Goal: Task Accomplishment & Management: Complete application form

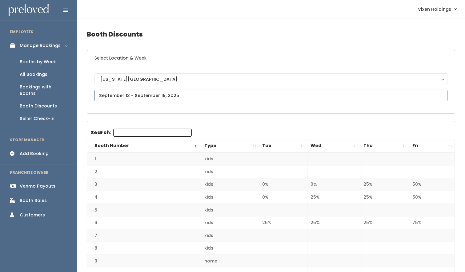
click at [132, 96] on input "text" at bounding box center [270, 96] width 353 height 12
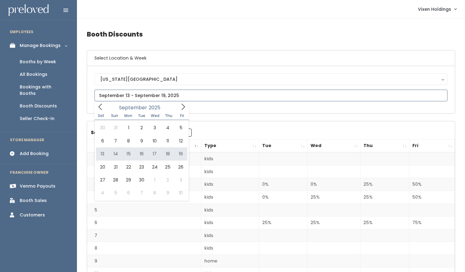
type input "September 13 to September 19"
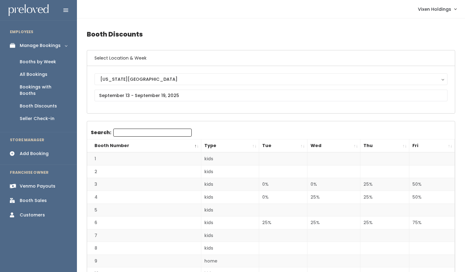
click at [44, 65] on div "Booths by Week" at bounding box center [38, 62] width 36 height 6
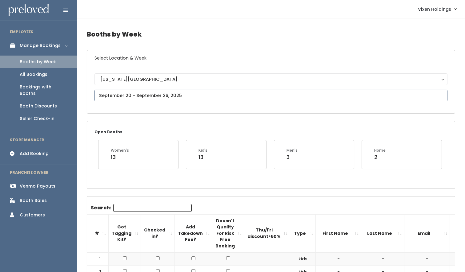
click at [138, 97] on input "text" at bounding box center [270, 96] width 353 height 12
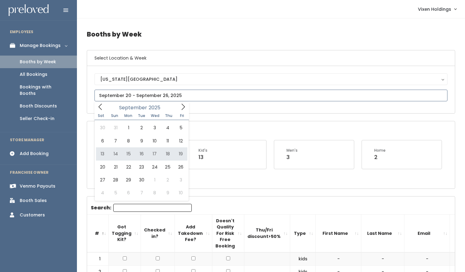
type input "September 13 to September 19"
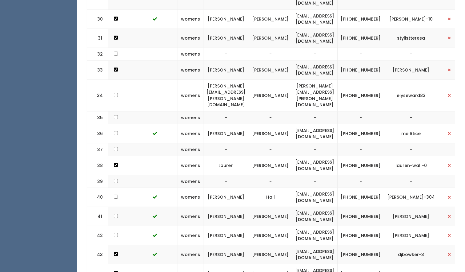
scroll to position [0, 113]
drag, startPoint x: 356, startPoint y: 4, endPoint x: 289, endPoint y: 10, distance: 67.6
click at [291, 10] on td "bobbiebrewer550@gmail.com" at bounding box center [314, 19] width 46 height 19
copy td "bobbiebrewer550@gmail.com"
drag, startPoint x: 386, startPoint y: 8, endPoint x: 363, endPoint y: 4, distance: 23.6
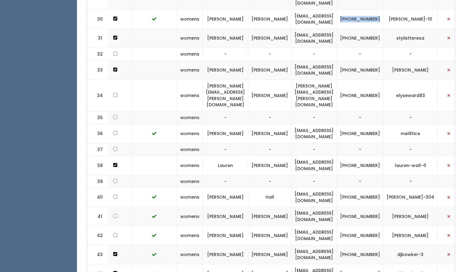
click at [363, 10] on td "(405) 615-0480" at bounding box center [360, 19] width 46 height 19
copy td "(405) 615-0480"
drag, startPoint x: 424, startPoint y: 9, endPoint x: 399, endPoint y: 5, distance: 25.8
click at [399, 10] on td "[PERSON_NAME]-10" at bounding box center [410, 19] width 54 height 19
copy td "[PERSON_NAME]-10"
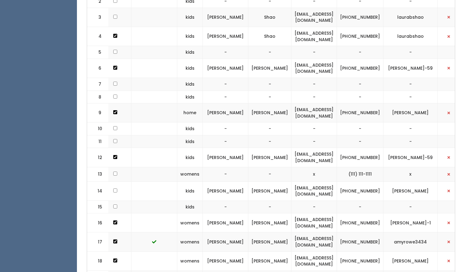
scroll to position [0, 0]
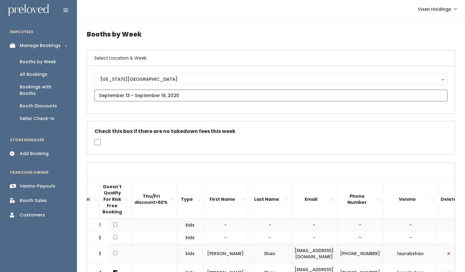
click at [126, 97] on input "text" at bounding box center [270, 96] width 353 height 12
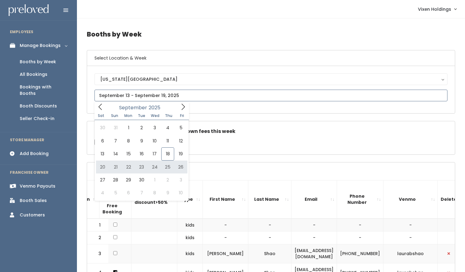
type input "September 20 to September 26"
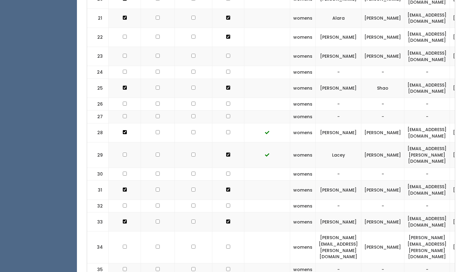
scroll to position [562, 0]
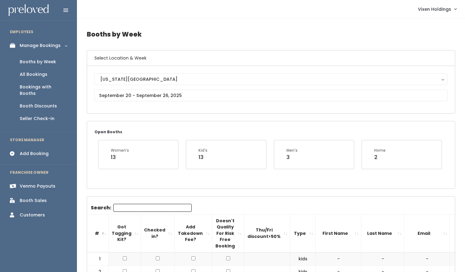
click at [34, 151] on div "Add Booking" at bounding box center [34, 154] width 29 height 6
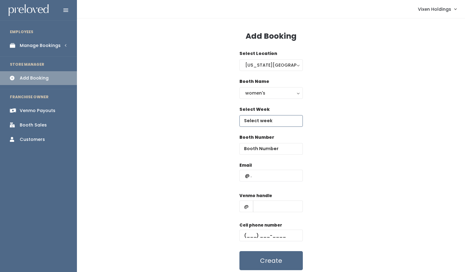
click at [273, 120] on input "text" at bounding box center [270, 121] width 63 height 12
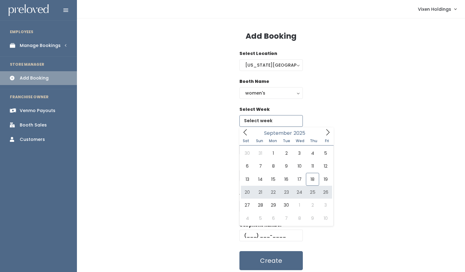
type input "September 20 to September 26"
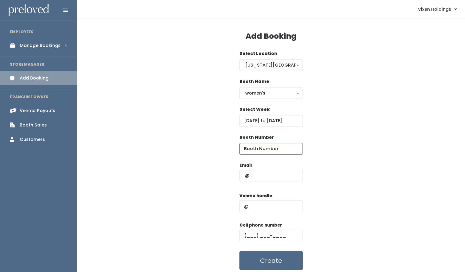
click at [261, 148] on input "number" at bounding box center [270, 149] width 63 height 12
type input "30"
click at [244, 176] on input "text" at bounding box center [270, 176] width 63 height 12
click at [241, 173] on input "text" at bounding box center [270, 176] width 63 height 12
paste input "bobbiebrewer550@gmail.com"
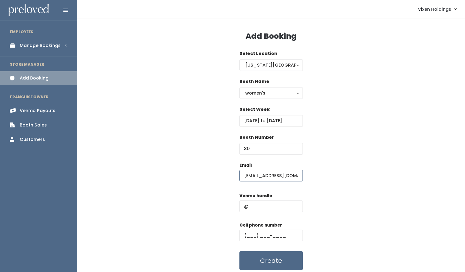
scroll to position [0, 14]
type input "bobbiebrewer550@gmail.com"
click at [244, 236] on input "text" at bounding box center [270, 236] width 63 height 12
paste input "(405) 615-0480"
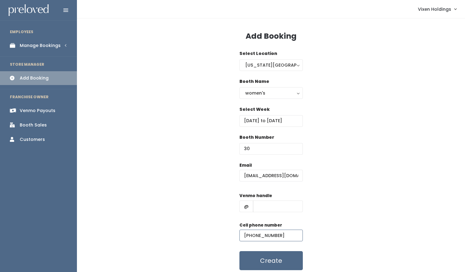
type input "(405) 615-0480"
click at [264, 209] on input "text" at bounding box center [278, 207] width 50 height 12
paste input "bobbie-brewer-10"
type input "bobbie-brewer-10"
click at [280, 264] on button "Create" at bounding box center [270, 261] width 63 height 19
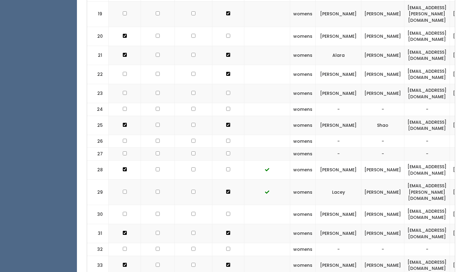
scroll to position [600, 0]
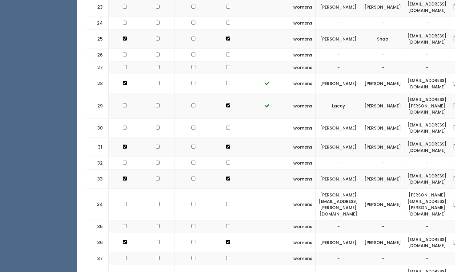
click at [226, 126] on input "checkbox" at bounding box center [228, 128] width 4 height 4
checkbox input "true"
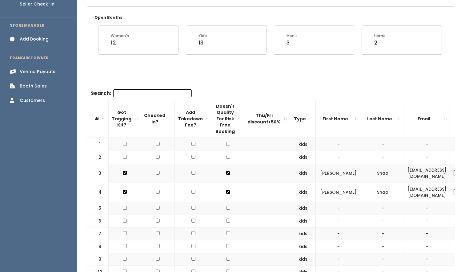
scroll to position [0, 0]
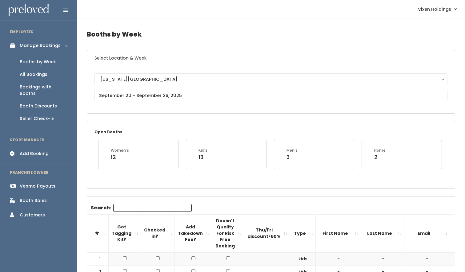
click at [43, 103] on div "Booth Discounts" at bounding box center [38, 106] width 37 height 6
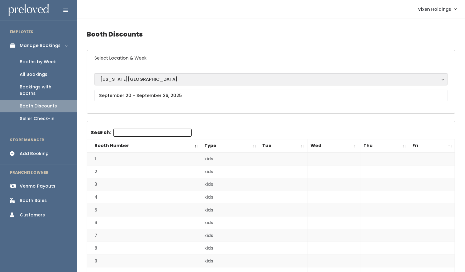
click at [136, 80] on div "[US_STATE][GEOGRAPHIC_DATA]" at bounding box center [270, 79] width 341 height 7
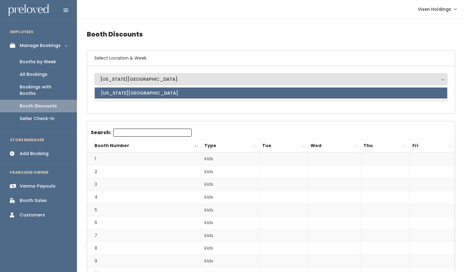
click at [108, 111] on div "Oklahoma City Oklahoma City Oklahoma City" at bounding box center [270, 89] width 367 height 47
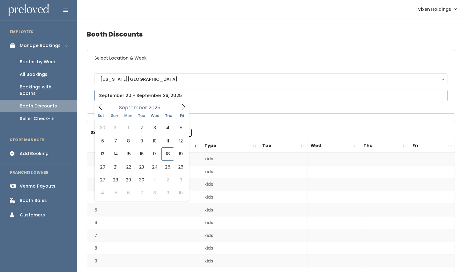
click at [117, 93] on input "text" at bounding box center [270, 96] width 353 height 12
type input "September 13 to September 19"
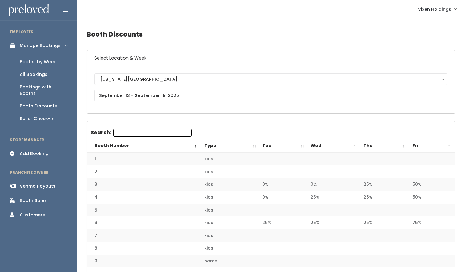
click at [49, 63] on div "Booths by Week" at bounding box center [38, 62] width 36 height 6
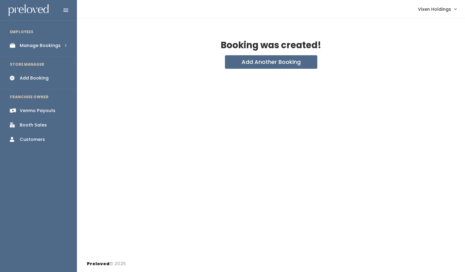
click at [38, 48] on div "Manage Bookings" at bounding box center [40, 45] width 41 height 6
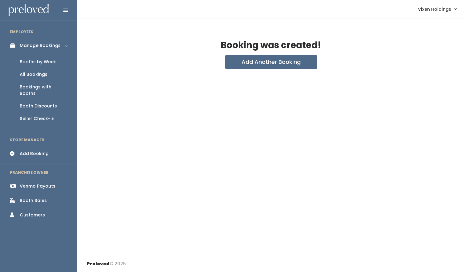
click at [37, 63] on div "Booths by Week" at bounding box center [38, 62] width 36 height 6
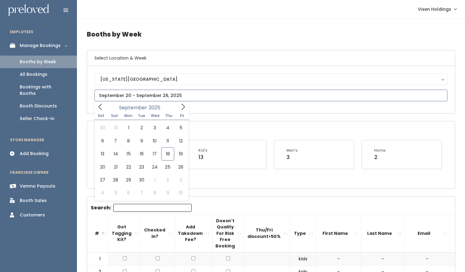
click at [140, 98] on input "text" at bounding box center [270, 96] width 353 height 12
type input "September 13 to September 19"
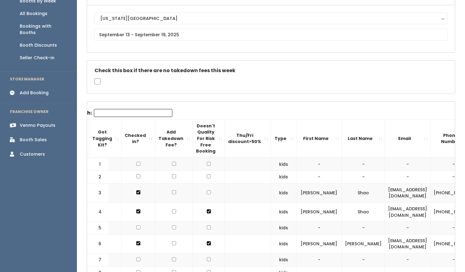
scroll to position [48, 0]
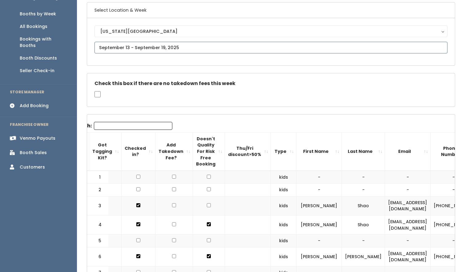
click at [147, 47] on input "text" at bounding box center [270, 48] width 353 height 12
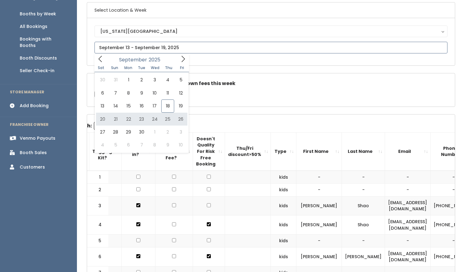
type input "September 20 to September 26"
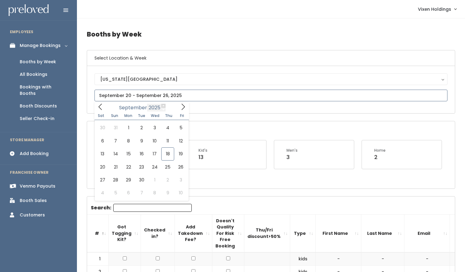
click at [162, 97] on input "text" at bounding box center [270, 96] width 353 height 12
type input "September 13 to September 19"
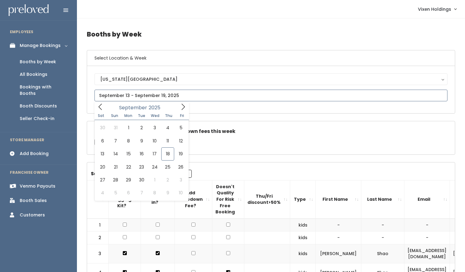
click at [131, 98] on input "text" at bounding box center [270, 96] width 353 height 12
type input "[DATE] to [DATE]"
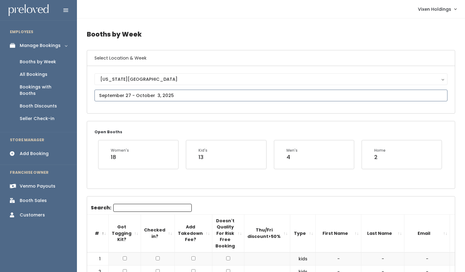
click at [130, 93] on input "text" at bounding box center [270, 96] width 353 height 12
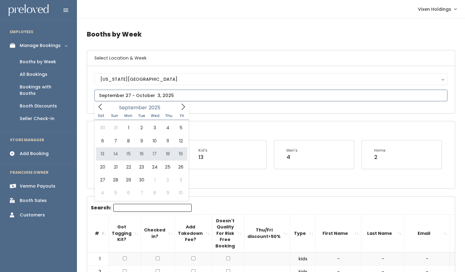
type input "[DATE] to [DATE]"
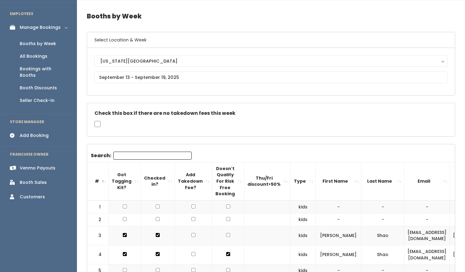
scroll to position [11, 0]
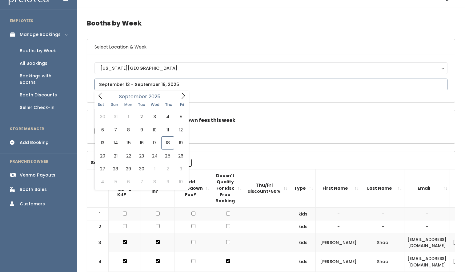
click at [141, 88] on input "text" at bounding box center [270, 85] width 353 height 12
type input "September 20 to September 26"
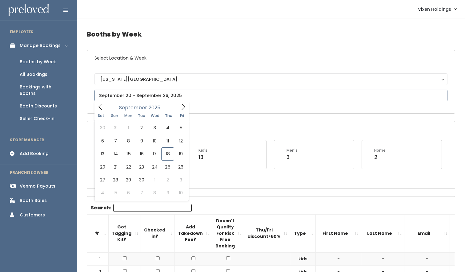
click at [162, 92] on input "text" at bounding box center [270, 96] width 353 height 12
type input "[DATE] to [DATE]"
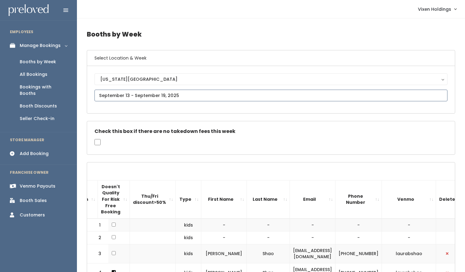
click at [137, 97] on input "text" at bounding box center [270, 96] width 353 height 12
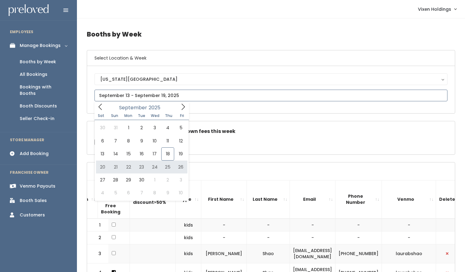
type input "[DATE] to [DATE]"
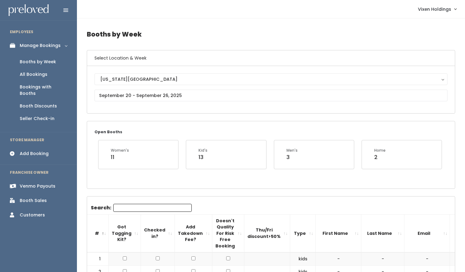
click at [41, 151] on div "Add Booking" at bounding box center [34, 154] width 29 height 6
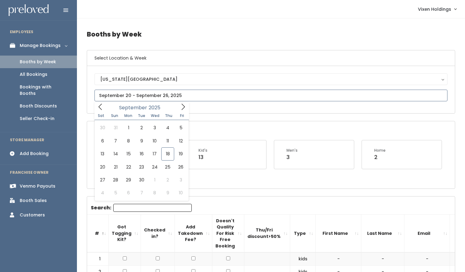
click at [138, 96] on input "text" at bounding box center [270, 96] width 353 height 12
type input "September 13 to September 19"
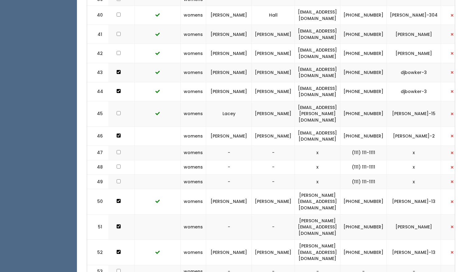
scroll to position [0, 114]
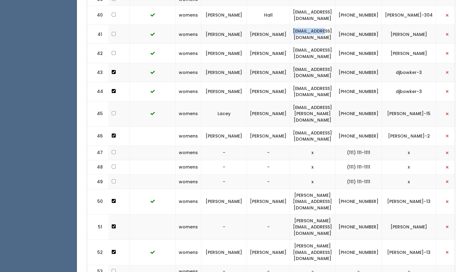
drag, startPoint x: 352, startPoint y: 7, endPoint x: 286, endPoint y: 10, distance: 66.2
click at [290, 25] on td "terikamackey@gmail.com" at bounding box center [313, 34] width 46 height 19
drag, startPoint x: 352, startPoint y: 8, endPoint x: 285, endPoint y: 10, distance: 66.8
click at [290, 25] on td "[EMAIL_ADDRESS][DOMAIN_NAME]" at bounding box center [313, 34] width 46 height 19
click at [335, 25] on td "[EMAIL_ADDRESS][DOMAIN_NAME]" at bounding box center [313, 34] width 46 height 19
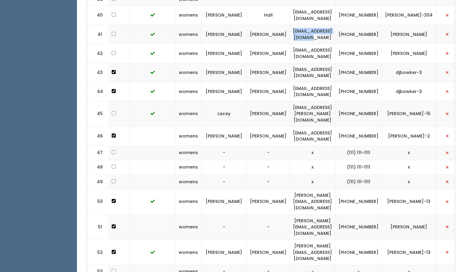
drag, startPoint x: 350, startPoint y: 6, endPoint x: 289, endPoint y: 9, distance: 60.6
click at [290, 25] on td "[EMAIL_ADDRESS][DOMAIN_NAME]" at bounding box center [313, 34] width 46 height 19
copy td "[EMAIL_ADDRESS][DOMAIN_NAME]"
drag, startPoint x: 384, startPoint y: 11, endPoint x: 365, endPoint y: 6, distance: 19.0
click at [365, 25] on td "(918) 873-0472" at bounding box center [358, 34] width 46 height 19
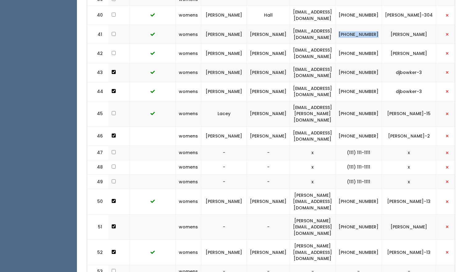
copy td "(918) 873-0472"
drag, startPoint x: 421, startPoint y: 11, endPoint x: 397, endPoint y: 7, distance: 24.0
click at [397, 25] on td "[PERSON_NAME]" at bounding box center [409, 34] width 54 height 19
copy td "[PERSON_NAME]"
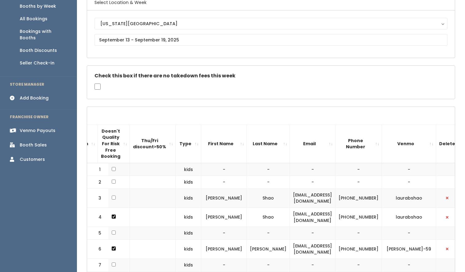
scroll to position [0, 0]
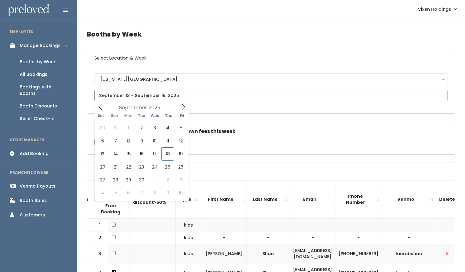
click at [145, 97] on input "text" at bounding box center [270, 96] width 353 height 12
type input "[DATE] to [DATE]"
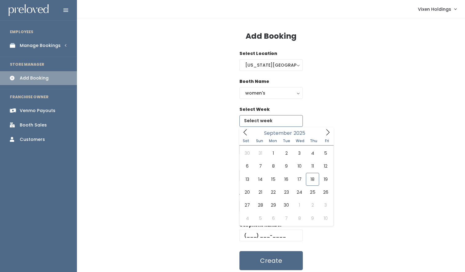
click at [257, 121] on input "text" at bounding box center [270, 121] width 63 height 12
type input "September 20 to September 26"
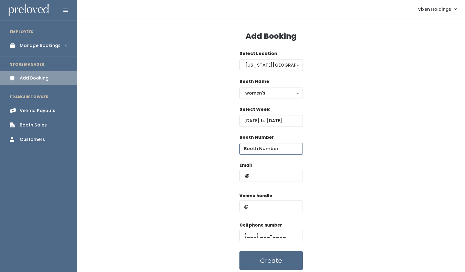
click at [258, 150] on input "number" at bounding box center [270, 149] width 63 height 12
type input "41"
click at [241, 173] on input "text" at bounding box center [270, 176] width 63 height 12
paste input "[EMAIL_ADDRESS][DOMAIN_NAME]"
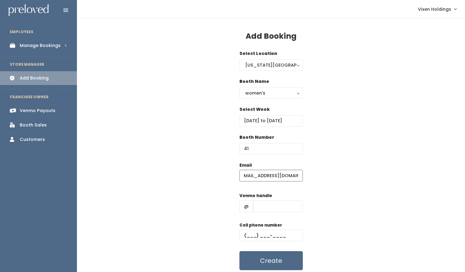
type input "[EMAIL_ADDRESS][DOMAIN_NAME]"
click at [244, 233] on input "text" at bounding box center [270, 236] width 63 height 12
paste input "[PHONE_NUMBER]"
type input "[PHONE_NUMBER]"
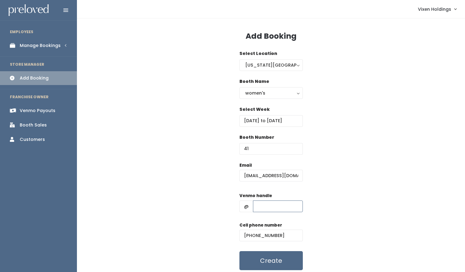
click at [264, 207] on input "text" at bounding box center [278, 207] width 50 height 12
paste input "[PERSON_NAME]"
type input "[PERSON_NAME]"
click at [281, 263] on button "Create" at bounding box center [270, 261] width 63 height 19
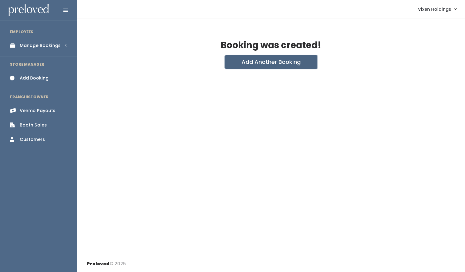
click at [281, 63] on button "Add Another Booking" at bounding box center [271, 62] width 92 height 14
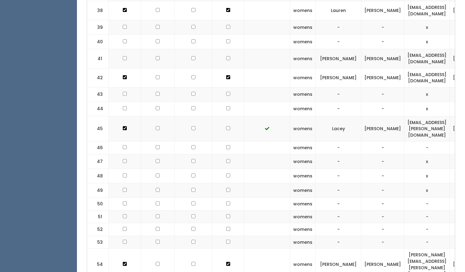
scroll to position [873, 0]
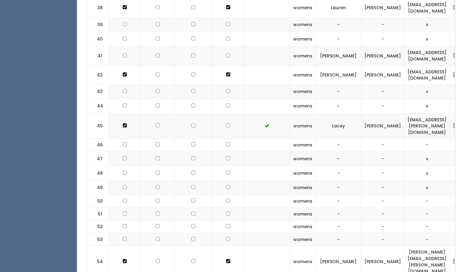
click at [125, 54] on input "checkbox" at bounding box center [125, 56] width 4 height 4
checkbox input "true"
click at [226, 54] on input "checkbox" at bounding box center [228, 56] width 4 height 4
checkbox input "true"
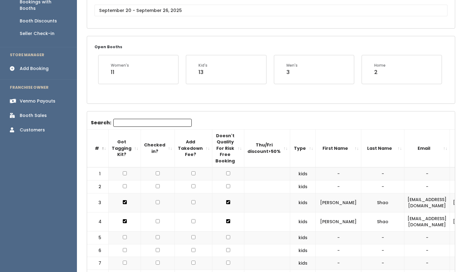
scroll to position [0, 0]
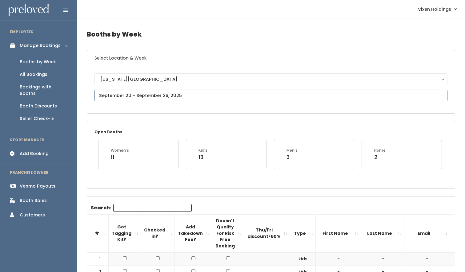
click at [158, 94] on input "text" at bounding box center [270, 96] width 353 height 12
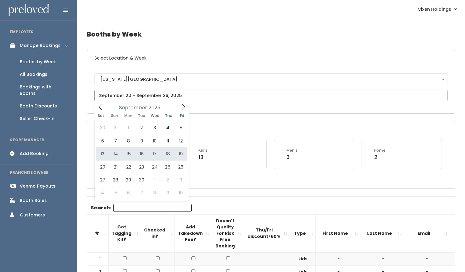
type input "[DATE] to [DATE]"
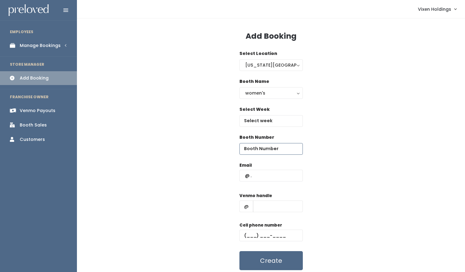
click at [254, 152] on input "number" at bounding box center [270, 149] width 63 height 12
type input "50"
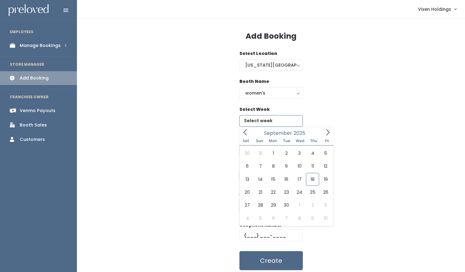
click at [267, 122] on input "text" at bounding box center [270, 121] width 63 height 12
type input "[DATE] to [DATE]"
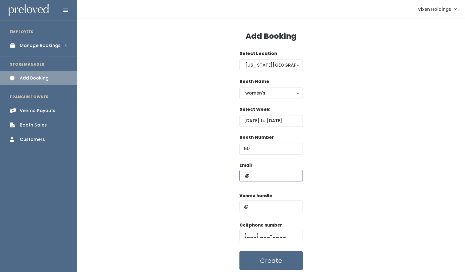
click at [264, 176] on input "text" at bounding box center [270, 176] width 63 height 12
type input "x"
click at [244, 176] on input "text" at bounding box center [270, 176] width 63 height 12
paste input "noemy.flores1121@gmail.com"
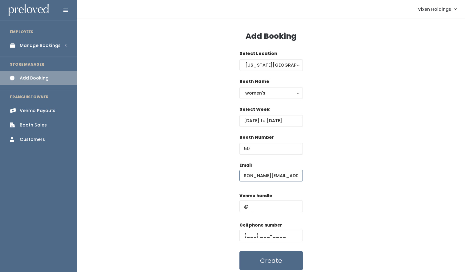
type input "noemy.flores1121@gmail.com"
click at [242, 236] on input "text" at bounding box center [270, 236] width 63 height 12
paste input "(405) 430-9876"
type input "[PHONE_NUMBER]"
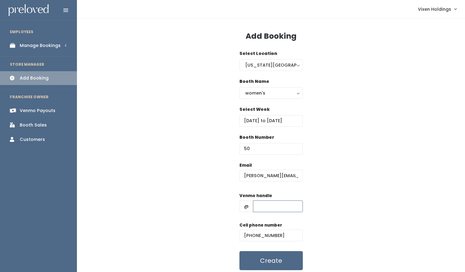
click at [257, 207] on input "text" at bounding box center [278, 207] width 50 height 12
paste input "noemy-flores-13"
type input "noemy-flores-13"
click at [285, 258] on button "Create" at bounding box center [270, 261] width 63 height 19
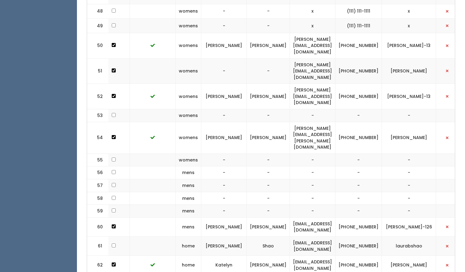
scroll to position [1060, 0]
drag, startPoint x: 355, startPoint y: 8, endPoint x: 280, endPoint y: 10, distance: 74.7
click at [290, 33] on td "[PERSON_NAME][EMAIL_ADDRESS][DOMAIN_NAME]" at bounding box center [313, 46] width 46 height 26
copy td "[PERSON_NAME][EMAIL_ADDRESS][DOMAIN_NAME]"
drag, startPoint x: 389, startPoint y: 11, endPoint x: 365, endPoint y: 8, distance: 24.2
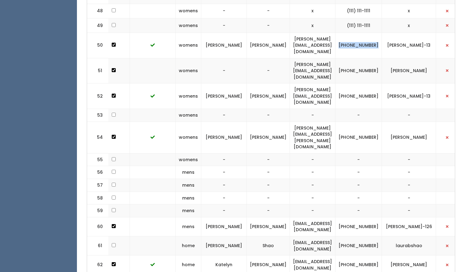
click at [365, 33] on td "(405) 430-9876" at bounding box center [358, 46] width 46 height 26
copy td "(405) 430-9876"
drag, startPoint x: 422, startPoint y: 11, endPoint x: 397, endPoint y: 8, distance: 25.4
click at [397, 33] on td "noemy-flores-13" at bounding box center [409, 46] width 54 height 26
copy td "noemy-flores-13"
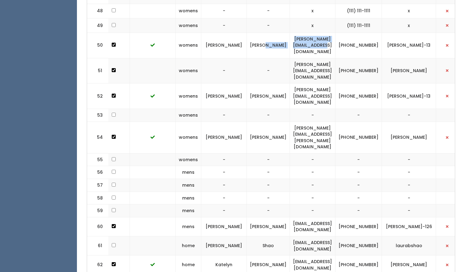
drag, startPoint x: 353, startPoint y: 10, endPoint x: 276, endPoint y: 10, distance: 77.8
click at [276, 33] on tr "50 womens Noemy Flores noemy.flores1121@gmail.com (405) 430-9876 noemy-flores-13" at bounding box center [218, 46] width 490 height 26
copy tr "noemy.flores1121@gmail.com"
drag, startPoint x: 388, startPoint y: 12, endPoint x: 364, endPoint y: 8, distance: 24.7
click at [364, 33] on td "(405) 430-9876" at bounding box center [358, 46] width 46 height 26
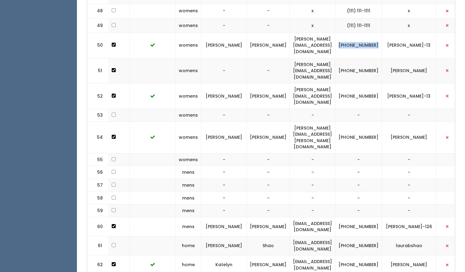
copy td "(405) 430-9876"
drag, startPoint x: 353, startPoint y: 27, endPoint x: 285, endPoint y: 25, distance: 68.0
click at [290, 58] on td "mayeli-franc06@gmail.com" at bounding box center [313, 71] width 46 height 26
copy td "mayeli-franc06@gmail.com"
drag, startPoint x: 383, startPoint y: 31, endPoint x: 360, endPoint y: 27, distance: 23.4
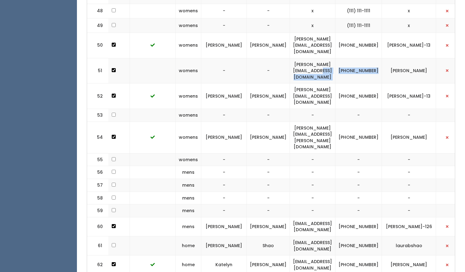
click at [360, 58] on tr "51 womens - - mayeli-franc06@gmail.com (405) 361-5335 mayeli-franco" at bounding box center [218, 71] width 490 height 26
copy tr "[PHONE_NUMBER]"
drag, startPoint x: 421, startPoint y: 31, endPoint x: 400, endPoint y: 27, distance: 20.7
click at [400, 58] on td "[PERSON_NAME]" at bounding box center [409, 71] width 54 height 26
copy td "[PERSON_NAME]"
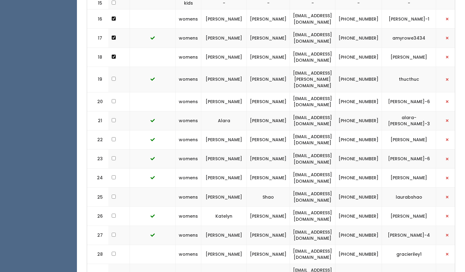
scroll to position [0, 0]
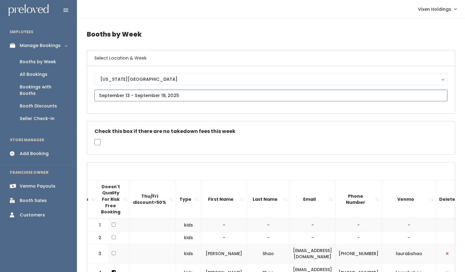
click at [153, 97] on input "text" at bounding box center [270, 96] width 353 height 12
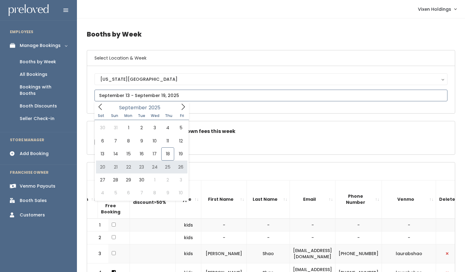
type input "[DATE] to [DATE]"
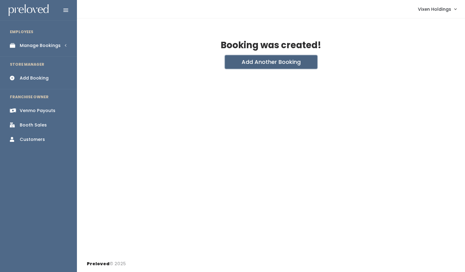
click at [273, 63] on button "Add Another Booking" at bounding box center [271, 62] width 92 height 14
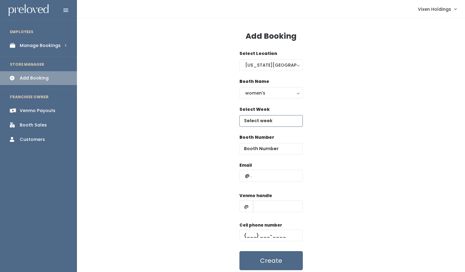
click at [258, 121] on input "text" at bounding box center [270, 121] width 63 height 12
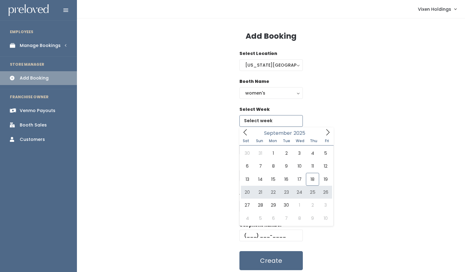
type input "[DATE] to [DATE]"
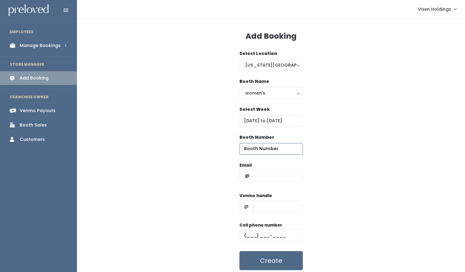
click at [256, 148] on input "number" at bounding box center [270, 149] width 63 height 12
type input "52"
click at [260, 206] on input "text" at bounding box center [278, 207] width 50 height 12
paste input "[PERSON_NAME]-13"
type input "[PERSON_NAME]-13"
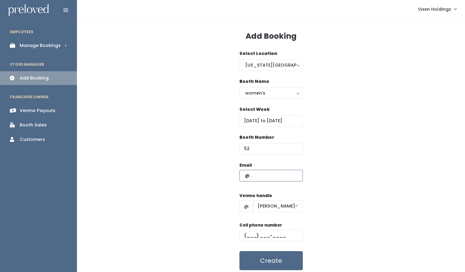
click at [241, 173] on input "text" at bounding box center [270, 176] width 63 height 12
paste input "noemy.flores1121@gmail.com"
type input "[PERSON_NAME][EMAIL_ADDRESS][DOMAIN_NAME]"
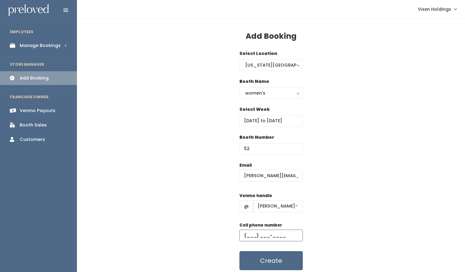
click at [244, 234] on input "text" at bounding box center [270, 236] width 63 height 12
paste input "[PHONE_NUMBER]"
type input "(405) 430-9876"
click at [261, 263] on button "Create" at bounding box center [270, 261] width 63 height 19
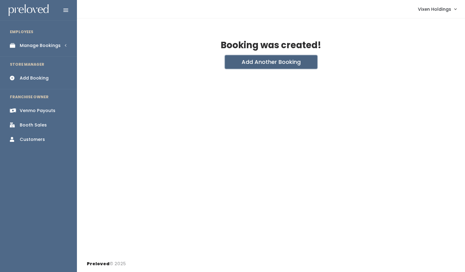
click at [255, 62] on button "Add Another Booking" at bounding box center [271, 62] width 92 height 14
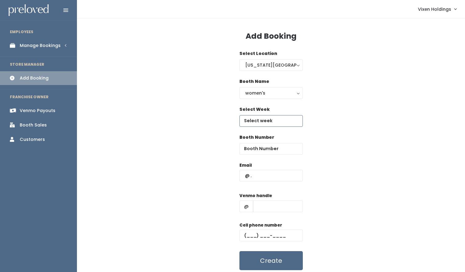
click at [268, 120] on input "text" at bounding box center [270, 121] width 63 height 12
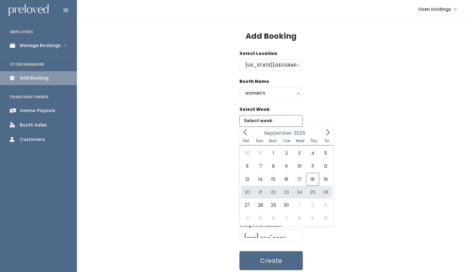
type input "[DATE] to [DATE]"
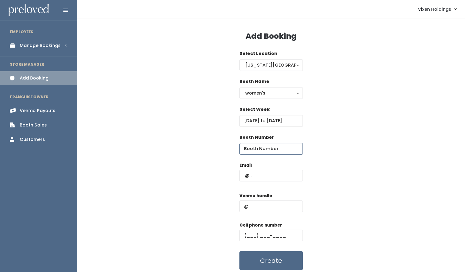
click at [264, 150] on input "number" at bounding box center [270, 149] width 63 height 12
type input "51"
click at [245, 177] on input "text" at bounding box center [270, 176] width 63 height 12
paste input "[PERSON_NAME][EMAIL_ADDRESS][DOMAIN_NAME]"
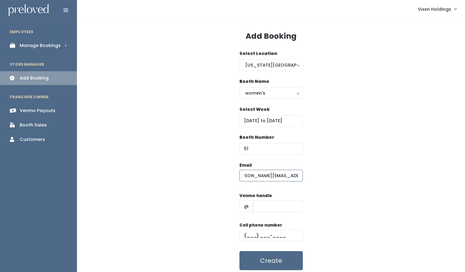
type input "[PERSON_NAME][EMAIL_ADDRESS][DOMAIN_NAME]"
click at [243, 235] on input "text" at bounding box center [270, 236] width 63 height 12
paste input "(405) 361-5335"
type input "(405) 361-5335"
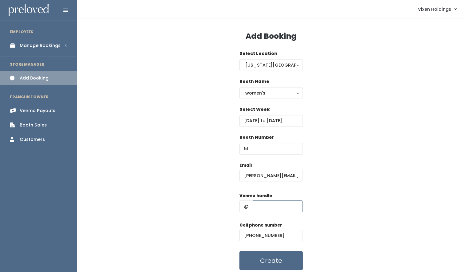
click at [268, 205] on input "text" at bounding box center [278, 207] width 50 height 12
paste input "mayeli-franco"
type input "[PERSON_NAME]"
click at [264, 260] on button "Create" at bounding box center [270, 261] width 63 height 19
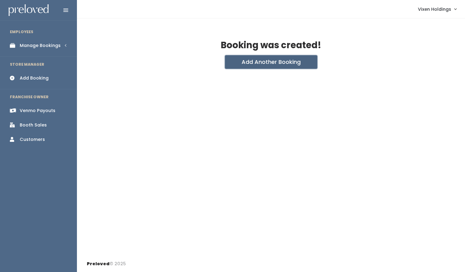
click at [284, 65] on button "Add Another Booking" at bounding box center [271, 62] width 92 height 14
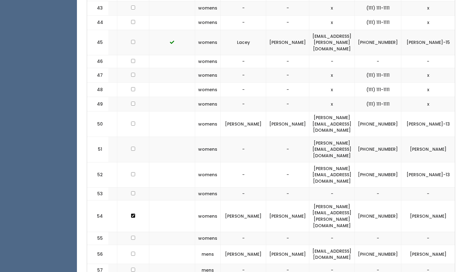
scroll to position [0, 124]
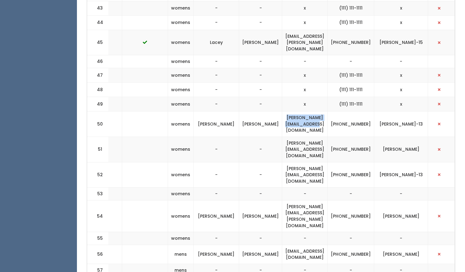
drag, startPoint x: 347, startPoint y: 88, endPoint x: 280, endPoint y: 88, distance: 66.4
click at [282, 112] on td "[PERSON_NAME][EMAIL_ADDRESS][DOMAIN_NAME]" at bounding box center [305, 125] width 46 height 26
copy td "[PERSON_NAME][EMAIL_ADDRESS][DOMAIN_NAME]"
drag, startPoint x: 381, startPoint y: 91, endPoint x: 355, endPoint y: 85, distance: 26.4
click at [355, 112] on td "[PHONE_NUMBER]" at bounding box center [351, 125] width 46 height 26
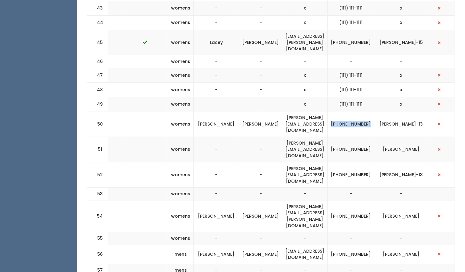
copy td "[PHONE_NUMBER]"
drag, startPoint x: 427, startPoint y: 87, endPoint x: 386, endPoint y: 87, distance: 40.6
click at [386, 112] on td "[PERSON_NAME]-13" at bounding box center [401, 125] width 54 height 26
copy td "[PERSON_NAME]-13"
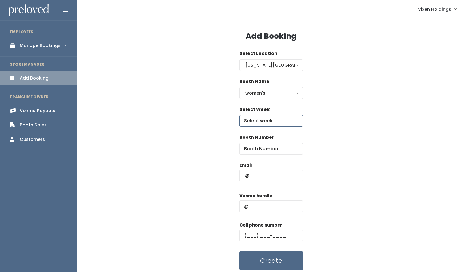
click at [263, 121] on input "text" at bounding box center [270, 121] width 63 height 12
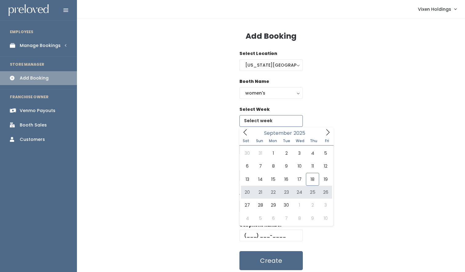
type input "[DATE] to [DATE]"
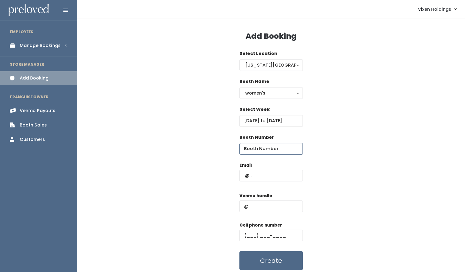
click at [258, 149] on input "number" at bounding box center [270, 149] width 63 height 12
type input "52"
click at [241, 176] on input "text" at bounding box center [270, 176] width 63 height 12
paste input "[PERSON_NAME][EMAIL_ADDRESS][DOMAIN_NAME]"
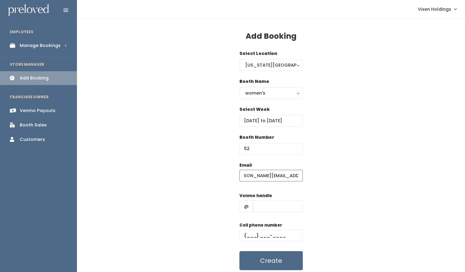
type input "[PERSON_NAME][EMAIL_ADDRESS][DOMAIN_NAME]"
click at [242, 234] on input "text" at bounding box center [270, 236] width 63 height 12
paste input "[PHONE_NUMBER]"
type input "[PHONE_NUMBER]"
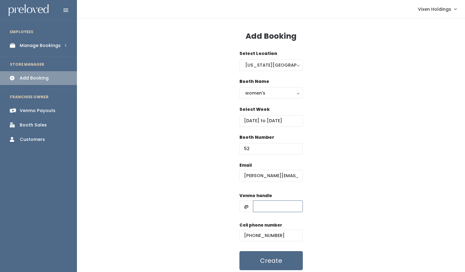
click at [268, 208] on input "text" at bounding box center [278, 207] width 50 height 12
paste input "[PERSON_NAME]-13"
type input "[PERSON_NAME]-13"
click at [280, 264] on button "Create" at bounding box center [270, 261] width 63 height 19
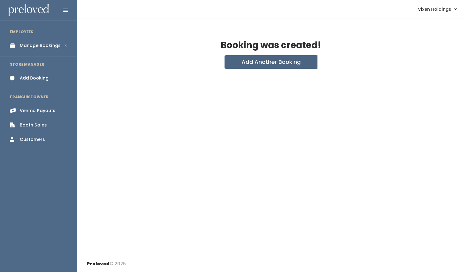
click at [285, 65] on button "Add Another Booking" at bounding box center [271, 62] width 92 height 14
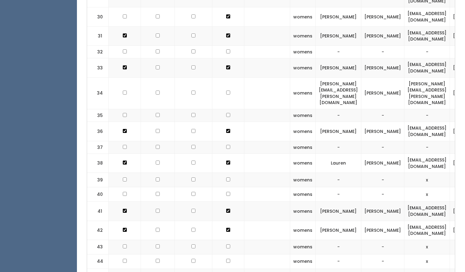
scroll to position [0, 124]
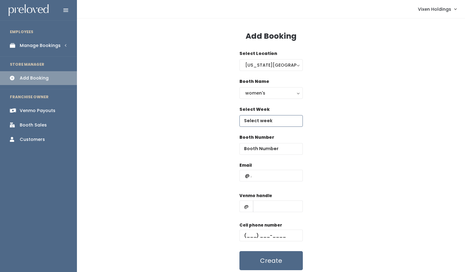
click at [270, 124] on input "text" at bounding box center [270, 121] width 63 height 12
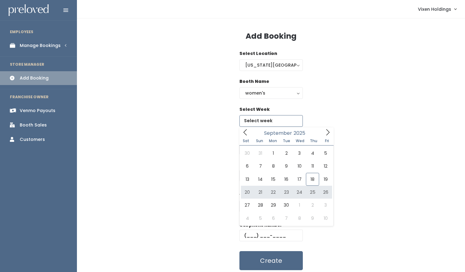
type input "[DATE] to [DATE]"
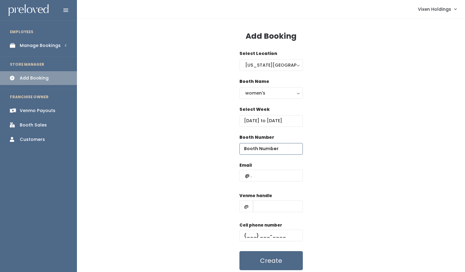
click at [260, 151] on input "number" at bounding box center [270, 149] width 63 height 12
type input "37"
click at [264, 176] on input "text" at bounding box center [270, 176] width 63 height 12
type input "x"
click at [259, 204] on input "text" at bounding box center [278, 207] width 50 height 12
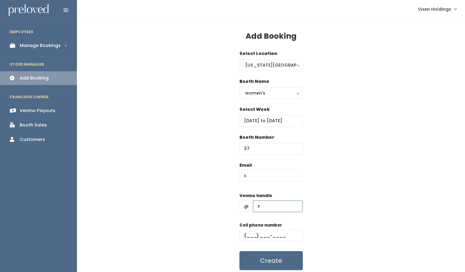
type input "x"
click at [247, 235] on input "text" at bounding box center [270, 236] width 63 height 12
type input "(111) 111-1111"
click at [272, 260] on button "Create" at bounding box center [270, 261] width 63 height 19
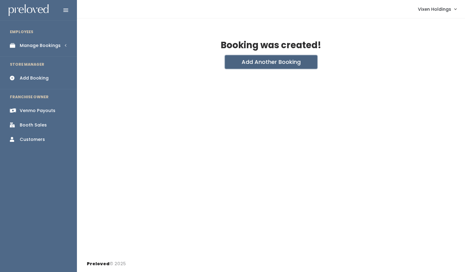
click at [290, 62] on button "Add Another Booking" at bounding box center [271, 62] width 92 height 14
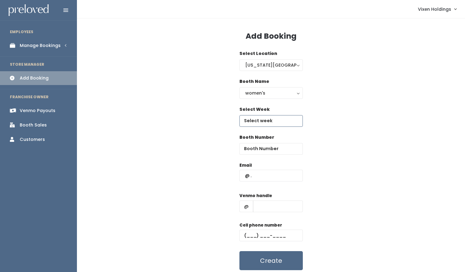
click at [262, 124] on input "text" at bounding box center [270, 121] width 63 height 12
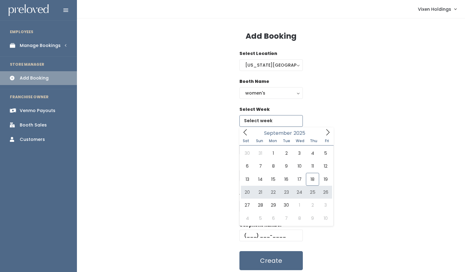
type input "[DATE] to [DATE]"
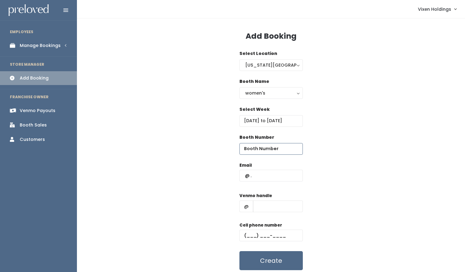
click at [258, 152] on input "number" at bounding box center [270, 149] width 63 height 12
type input "37"
click at [258, 174] on input "text" at bounding box center [270, 176] width 63 height 12
type input "x"
click at [260, 203] on input "text" at bounding box center [278, 207] width 50 height 12
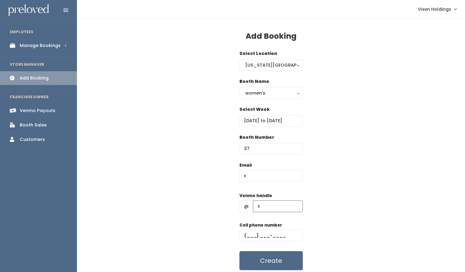
type input "x"
click at [244, 235] on input "text" at bounding box center [270, 236] width 63 height 12
type input "(111) 111-1111"
click at [248, 260] on button "Create" at bounding box center [270, 261] width 63 height 19
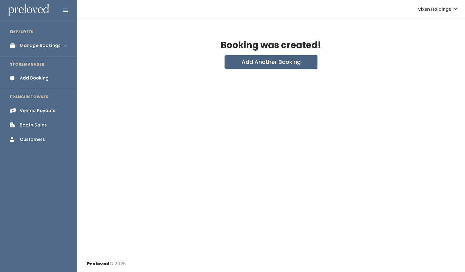
click at [284, 63] on button "Add Another Booking" at bounding box center [271, 62] width 92 height 14
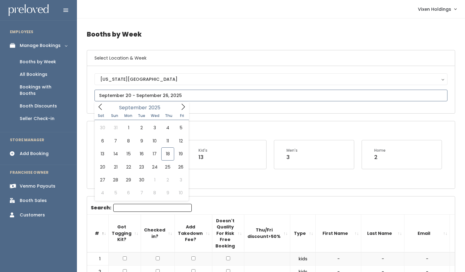
click at [120, 95] on input "text" at bounding box center [270, 96] width 353 height 12
type input "September 13 to September 19"
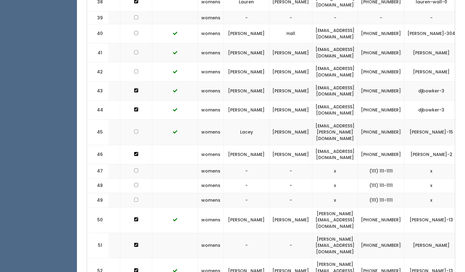
scroll to position [0, 114]
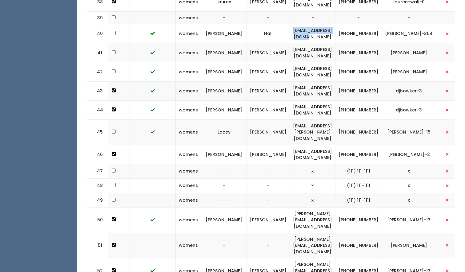
drag, startPoint x: 348, startPoint y: 6, endPoint x: 289, endPoint y: 8, distance: 58.2
click at [290, 24] on td "[EMAIL_ADDRESS][DOMAIN_NAME]" at bounding box center [313, 33] width 46 height 19
copy td "[EMAIL_ADDRESS][DOMAIN_NAME]"
drag, startPoint x: 384, startPoint y: 10, endPoint x: 361, endPoint y: 6, distance: 22.9
click at [361, 24] on td "(405) 922-4032" at bounding box center [358, 33] width 46 height 19
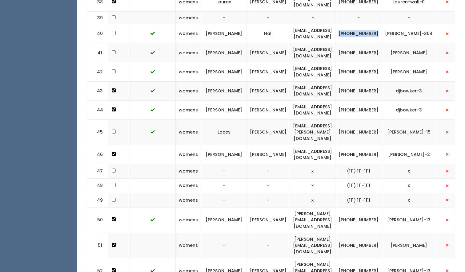
copy td "(405) 922-4032"
drag, startPoint x: 417, startPoint y: 11, endPoint x: 393, endPoint y: 7, distance: 24.6
click at [393, 24] on td "[PERSON_NAME]-304" at bounding box center [409, 33] width 54 height 19
copy td "[PERSON_NAME]-304"
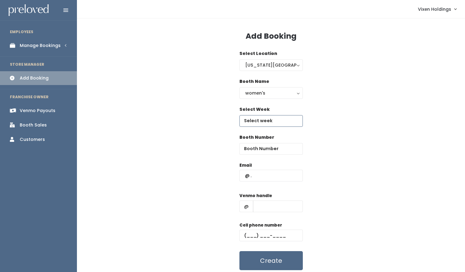
click at [258, 124] on input "text" at bounding box center [270, 121] width 63 height 12
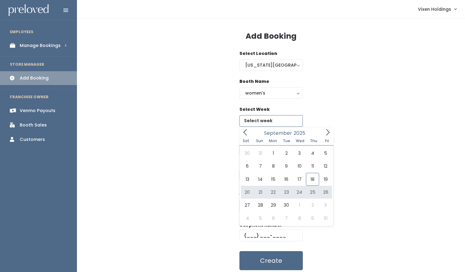
type input "[DATE] to [DATE]"
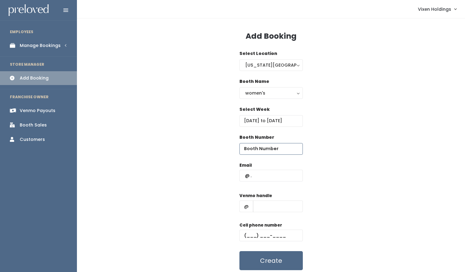
click at [264, 149] on input "number" at bounding box center [270, 149] width 63 height 12
type input "40"
click at [242, 174] on input "text" at bounding box center [270, 176] width 63 height 12
click at [241, 173] on input "text" at bounding box center [270, 176] width 63 height 12
paste input "[EMAIL_ADDRESS][DOMAIN_NAME]"
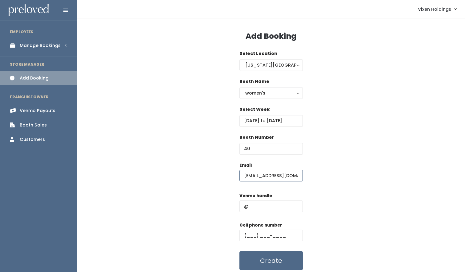
type input "[EMAIL_ADDRESS][DOMAIN_NAME]"
click at [243, 234] on input "text" at bounding box center [270, 236] width 63 height 12
paste input "(405) 922-4032"
type input "(405) 922-4032"
click at [268, 206] on input "text" at bounding box center [278, 207] width 50 height 12
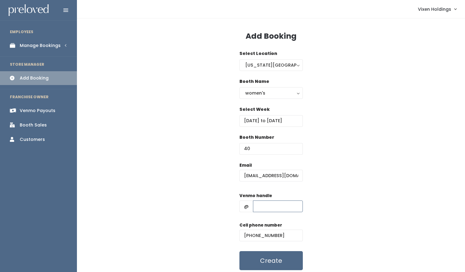
paste input "pamela-hall-304"
type input "pamela-hall-304"
click at [268, 260] on button "Create" at bounding box center [270, 261] width 63 height 19
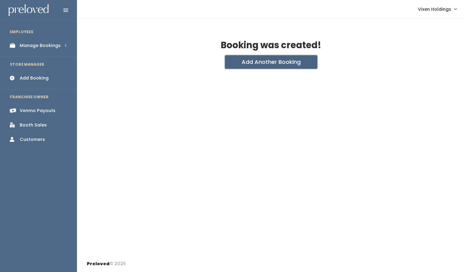
click at [253, 66] on button "Add Another Booking" at bounding box center [271, 62] width 92 height 14
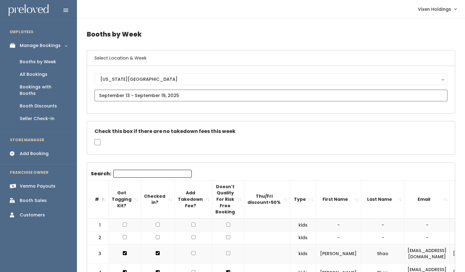
click at [134, 94] on input "text" at bounding box center [270, 96] width 353 height 12
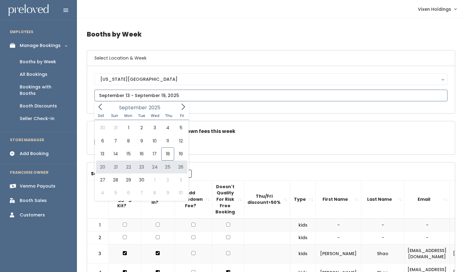
type input "[DATE] to [DATE]"
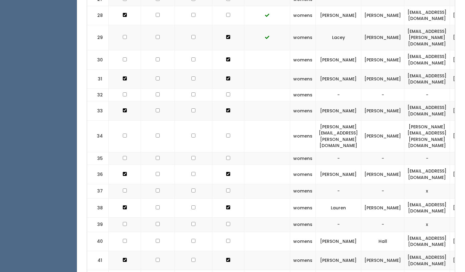
scroll to position [675, 0]
click at [226, 239] on input "checkbox" at bounding box center [228, 241] width 4 height 4
checkbox input "true"
click at [123, 239] on input "checkbox" at bounding box center [125, 241] width 4 height 4
checkbox input "true"
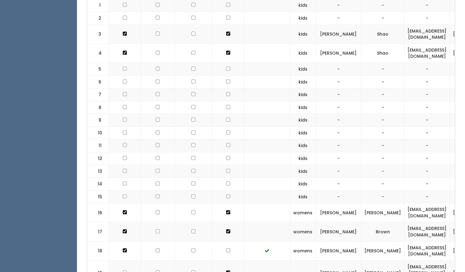
scroll to position [0, 0]
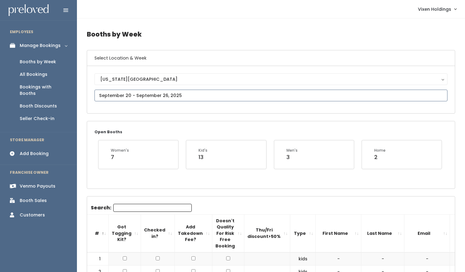
click at [138, 98] on input "text" at bounding box center [270, 96] width 353 height 12
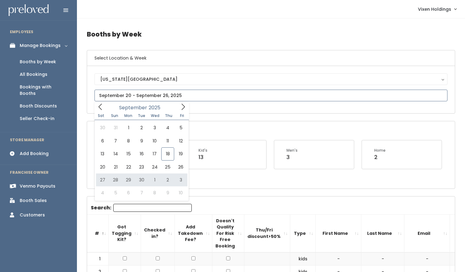
type input "September 27 to October 3"
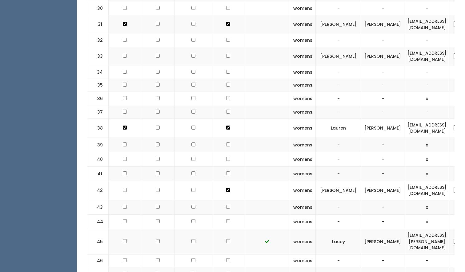
scroll to position [0, 99]
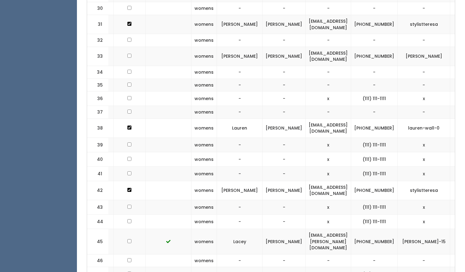
click at [460, 158] on span "button" at bounding box center [461, 160] width 2 height 4
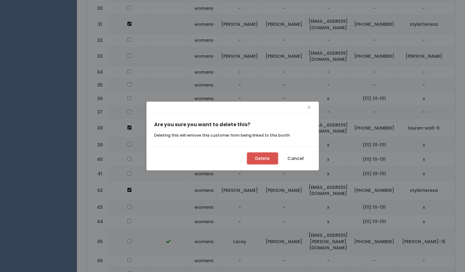
click at [253, 161] on button "Delete" at bounding box center [262, 159] width 31 height 12
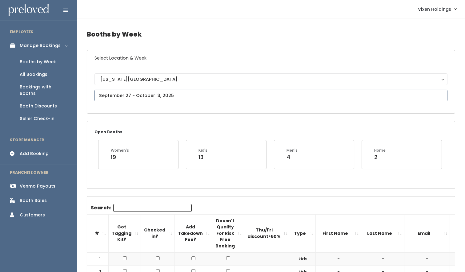
click at [154, 96] on input "text" at bounding box center [270, 96] width 353 height 12
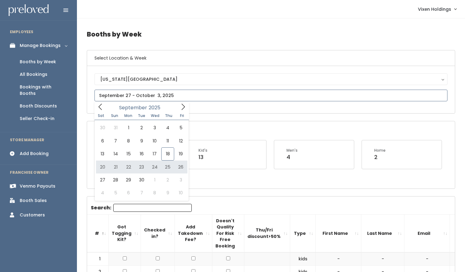
type input "[DATE] to [DATE]"
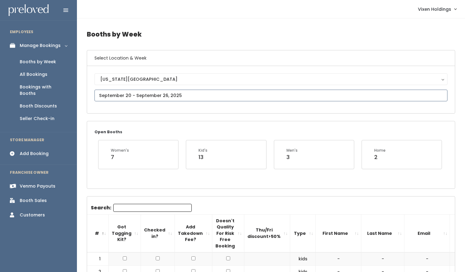
click at [128, 97] on input "text" at bounding box center [270, 96] width 353 height 12
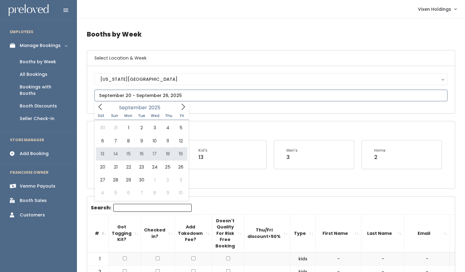
type input "September 13 to September 19"
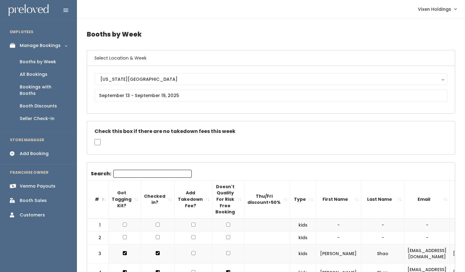
click at [144, 223] on td at bounding box center [158, 225] width 34 height 13
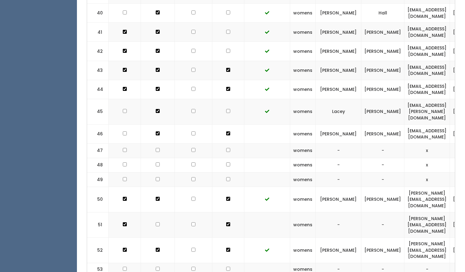
scroll to position [0, 114]
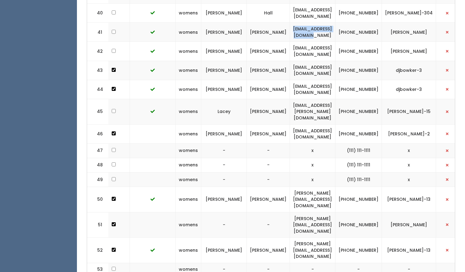
drag, startPoint x: 350, startPoint y: 6, endPoint x: 290, endPoint y: 6, distance: 60.3
click at [290, 23] on td "[EMAIL_ADDRESS][DOMAIN_NAME]" at bounding box center [313, 32] width 46 height 19
copy td "[EMAIL_ADDRESS][DOMAIN_NAME]"
drag, startPoint x: 383, startPoint y: 8, endPoint x: 363, endPoint y: 5, distance: 20.6
click at [363, 23] on td "[PHONE_NUMBER]" at bounding box center [358, 32] width 46 height 19
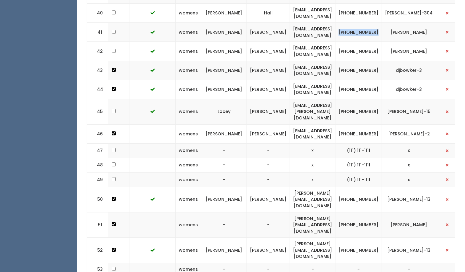
copy td "[PHONE_NUMBER]"
drag, startPoint x: 420, startPoint y: 10, endPoint x: 398, endPoint y: 4, distance: 23.4
click at [398, 23] on td "[PERSON_NAME]" at bounding box center [409, 32] width 54 height 19
copy td "[PERSON_NAME]"
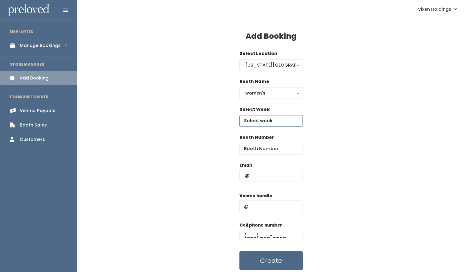
click at [261, 120] on input "text" at bounding box center [270, 121] width 63 height 12
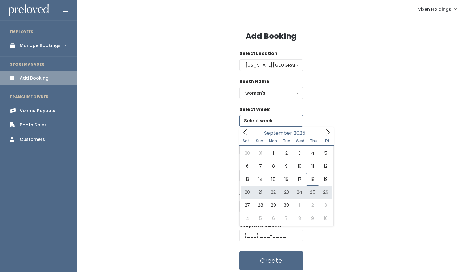
type input "[DATE] to [DATE]"
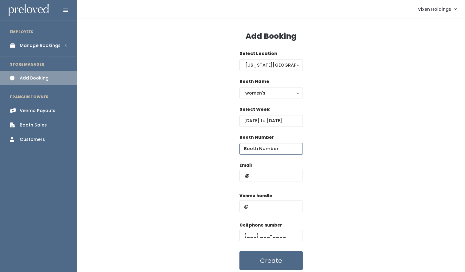
click at [262, 150] on input "number" at bounding box center [270, 149] width 63 height 12
type input "32"
click at [242, 177] on input "text" at bounding box center [270, 176] width 63 height 12
paste input "[EMAIL_ADDRESS][DOMAIN_NAME]"
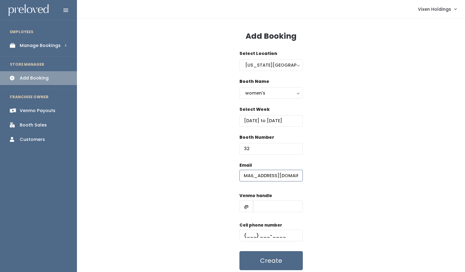
type input "[EMAIL_ADDRESS][DOMAIN_NAME]"
click at [244, 236] on input "text" at bounding box center [270, 236] width 63 height 12
paste input "(918) 873-0472"
type input "(918) 873-0472"
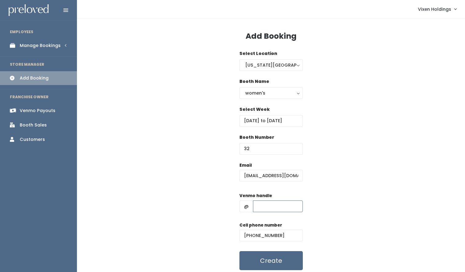
click at [264, 208] on input "text" at bounding box center [278, 207] width 50 height 12
paste input "[PERSON_NAME]"
type input "[PERSON_NAME]"
click at [283, 258] on button "Create" at bounding box center [270, 261] width 63 height 19
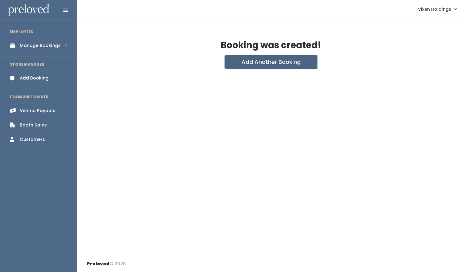
click at [259, 63] on button "Add Another Booking" at bounding box center [271, 62] width 92 height 14
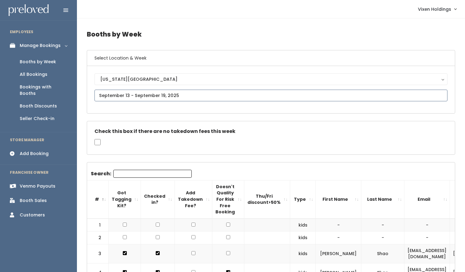
click at [115, 97] on input "text" at bounding box center [270, 96] width 353 height 12
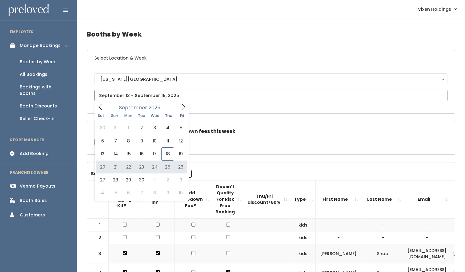
type input "[DATE] to [DATE]"
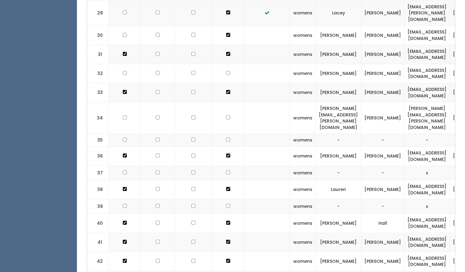
scroll to position [697, 0]
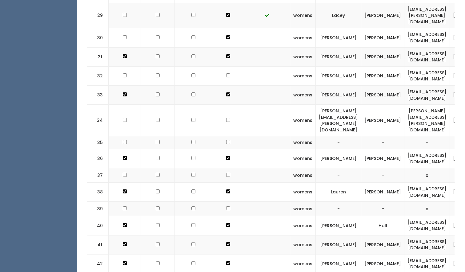
click at [226, 73] on input "checkbox" at bounding box center [228, 75] width 4 height 4
checkbox input "true"
click at [125, 73] on input "checkbox" at bounding box center [125, 75] width 4 height 4
checkbox input "true"
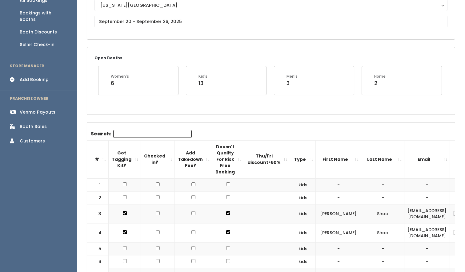
scroll to position [0, 0]
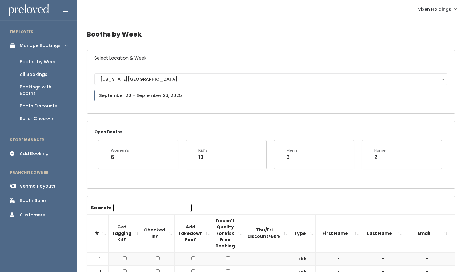
click at [127, 94] on input "text" at bounding box center [270, 96] width 353 height 12
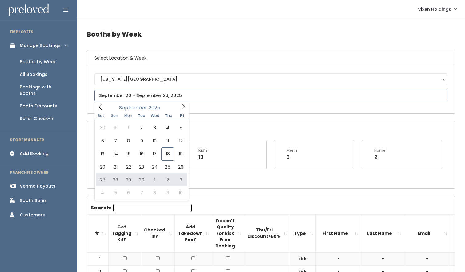
type input "September 27 to October 3"
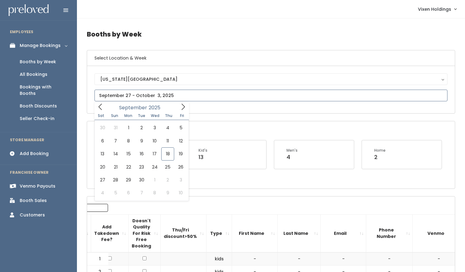
click at [144, 97] on input "text" at bounding box center [270, 96] width 353 height 12
type input "September 20 to September 26"
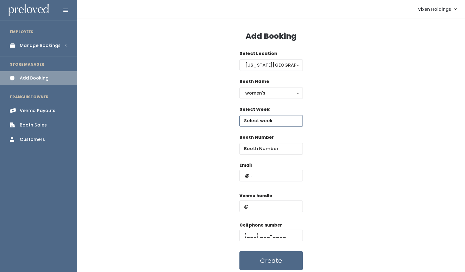
click at [265, 122] on input "text" at bounding box center [270, 121] width 63 height 12
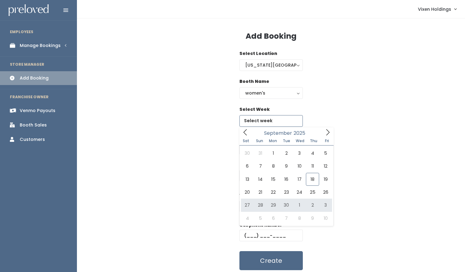
type input "September 27 to October 3"
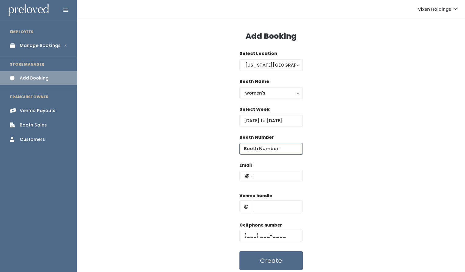
click at [264, 150] on input "number" at bounding box center [270, 149] width 63 height 12
type input "32"
click at [244, 177] on input "text" at bounding box center [270, 176] width 63 height 12
type input "x"
click at [262, 207] on input "text" at bounding box center [278, 207] width 50 height 12
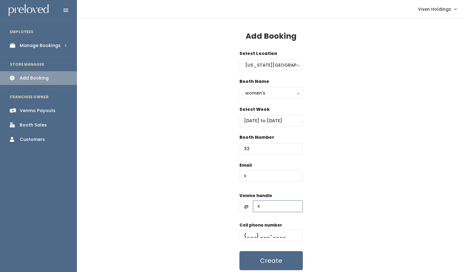
type input "x"
click at [245, 234] on input "text" at bounding box center [270, 236] width 63 height 12
type input "(111) 111-1111"
click at [246, 261] on button "Create" at bounding box center [270, 261] width 63 height 19
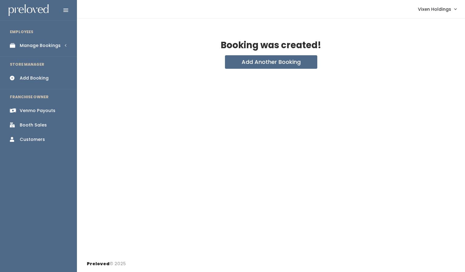
click at [42, 126] on div "Booth Sales" at bounding box center [33, 125] width 27 height 6
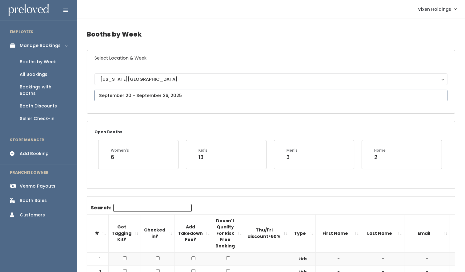
click at [179, 95] on input "text" at bounding box center [270, 96] width 353 height 12
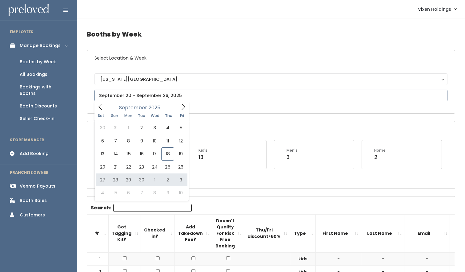
type input "[DATE] to [DATE]"
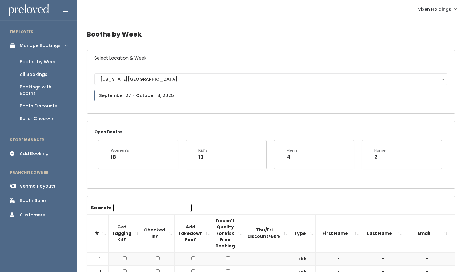
click at [132, 98] on input "text" at bounding box center [270, 96] width 353 height 12
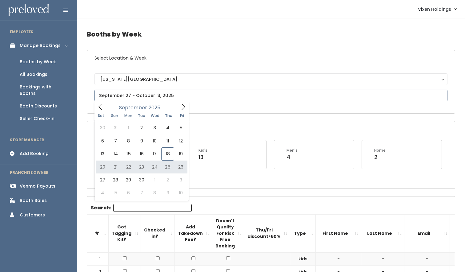
type input "[DATE] to [DATE]"
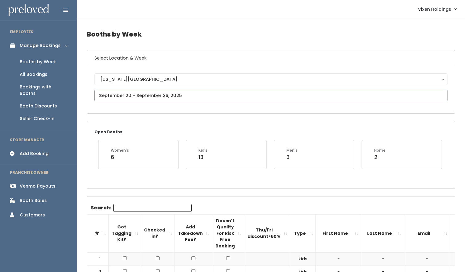
click at [111, 97] on input "text" at bounding box center [270, 96] width 353 height 12
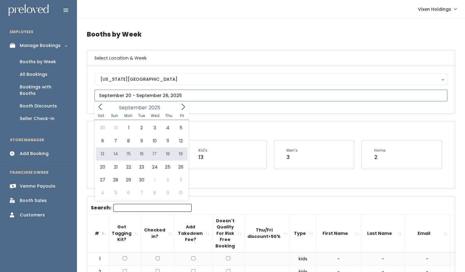
type input "September 13 to September 19"
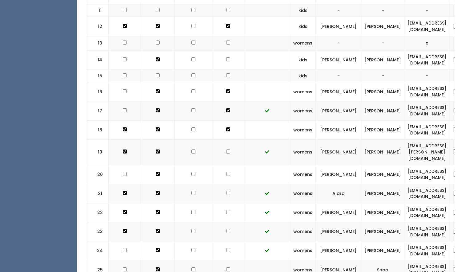
scroll to position [370, 0]
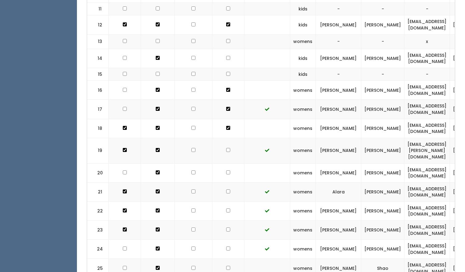
click at [226, 58] on input "checkbox" at bounding box center [228, 58] width 4 height 4
checkbox input "true"
click at [123, 58] on input "checkbox" at bounding box center [125, 58] width 4 height 4
checkbox input "true"
click at [123, 89] on input "checkbox" at bounding box center [125, 90] width 4 height 4
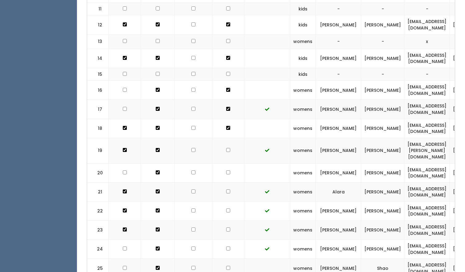
checkbox input "true"
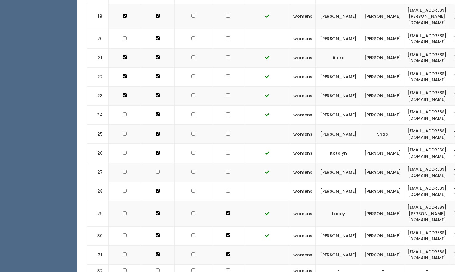
scroll to position [503, 0]
click at [124, 37] on input "checkbox" at bounding box center [125, 39] width 4 height 4
checkbox input "true"
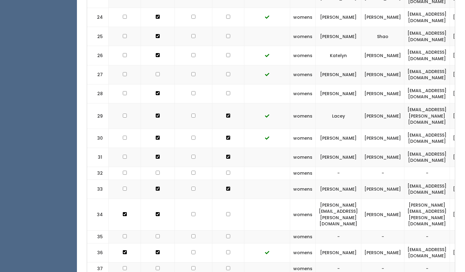
scroll to position [601, 0]
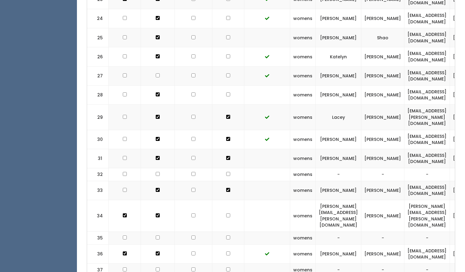
click at [123, 16] on input "checkbox" at bounding box center [125, 18] width 4 height 4
checkbox input "true"
click at [124, 35] on input "checkbox" at bounding box center [125, 37] width 4 height 4
checkbox input "true"
click at [125, 54] on input "checkbox" at bounding box center [125, 56] width 4 height 4
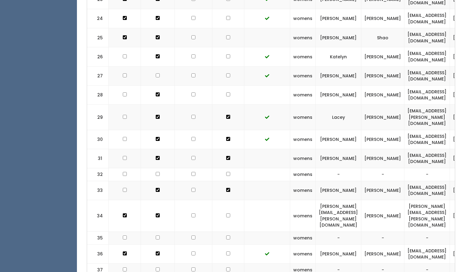
checkbox input "true"
click at [125, 73] on input "checkbox" at bounding box center [125, 75] width 4 height 4
checkbox input "true"
click at [156, 73] on input "checkbox" at bounding box center [158, 75] width 4 height 4
checkbox input "true"
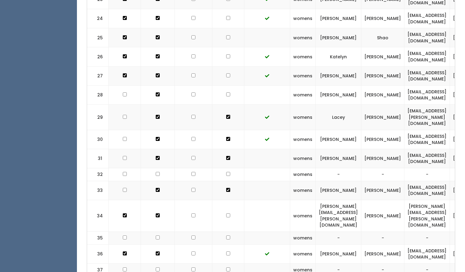
click at [123, 93] on input "checkbox" at bounding box center [125, 95] width 4 height 4
checkbox input "true"
click at [123, 115] on input "checkbox" at bounding box center [125, 117] width 4 height 4
checkbox input "true"
click at [124, 137] on input "checkbox" at bounding box center [125, 139] width 4 height 4
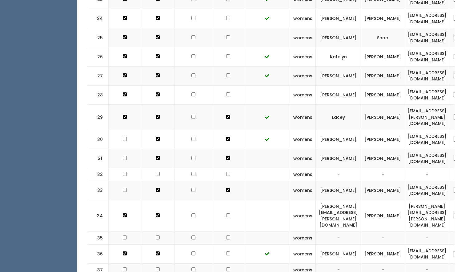
checkbox input "true"
click at [124, 156] on input "checkbox" at bounding box center [125, 158] width 4 height 4
checkbox input "true"
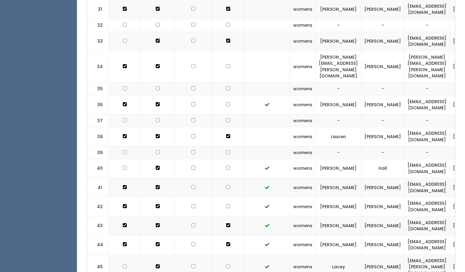
scroll to position [751, 0]
click at [123, 31] on td at bounding box center [125, 40] width 32 height 19
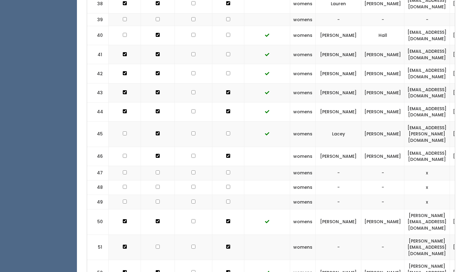
scroll to position [883, 0]
click at [124, 33] on input "checkbox" at bounding box center [125, 35] width 4 height 4
checkbox input "true"
click at [125, 132] on input "checkbox" at bounding box center [125, 134] width 4 height 4
checkbox input "true"
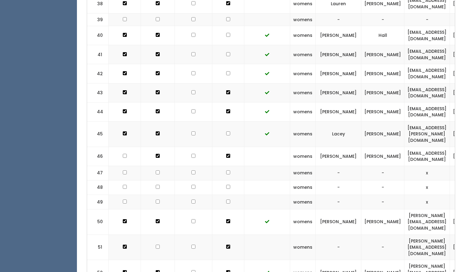
click at [226, 132] on input "checkbox" at bounding box center [228, 134] width 4 height 4
checkbox input "true"
click at [123, 154] on input "checkbox" at bounding box center [125, 156] width 4 height 4
checkbox input "true"
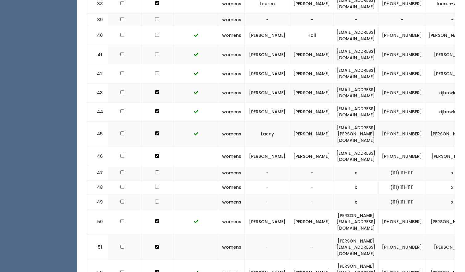
scroll to position [0, 114]
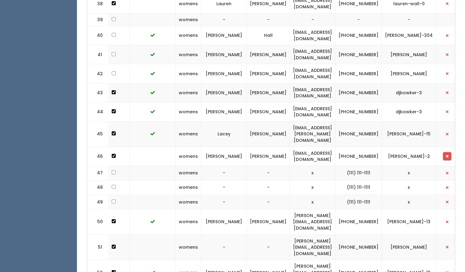
click at [446, 155] on span "button" at bounding box center [447, 157] width 2 height 4
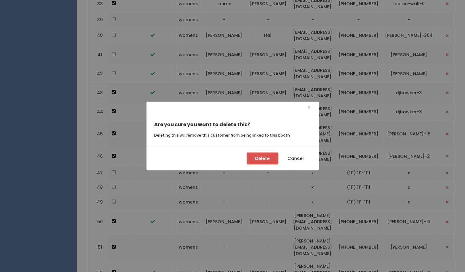
click at [262, 159] on button "Delete" at bounding box center [262, 159] width 31 height 12
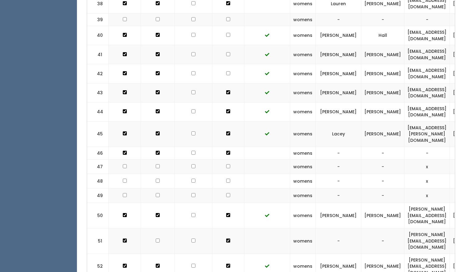
click at [225, 147] on td at bounding box center [228, 153] width 32 height 13
click at [226, 151] on input "checkbox" at bounding box center [228, 153] width 4 height 4
checkbox input "false"
click at [156, 151] on input "checkbox" at bounding box center [158, 153] width 4 height 4
checkbox input "false"
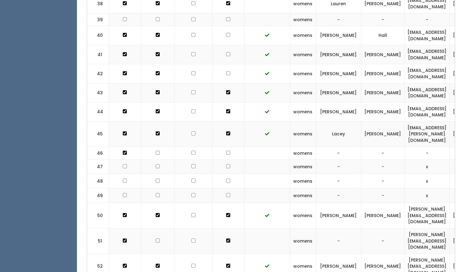
click at [124, 151] on input "checkbox" at bounding box center [125, 153] width 4 height 4
checkbox input "false"
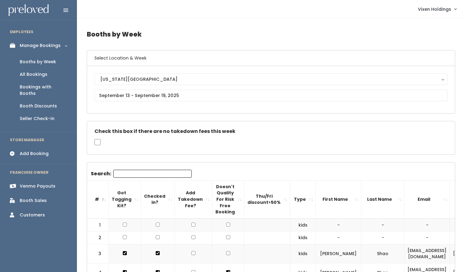
click at [44, 103] on div "Booth Discounts" at bounding box center [38, 106] width 37 height 6
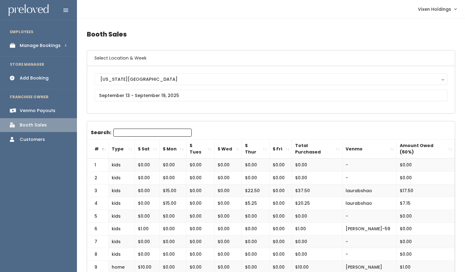
click at [51, 46] on div "Manage Bookings" at bounding box center [40, 45] width 41 height 6
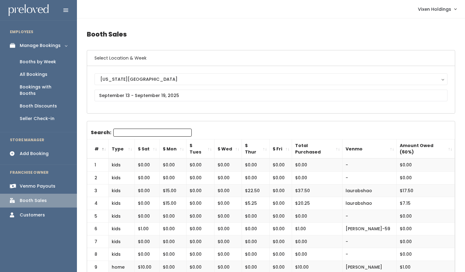
click at [50, 63] on div "Booths by Week" at bounding box center [38, 62] width 36 height 6
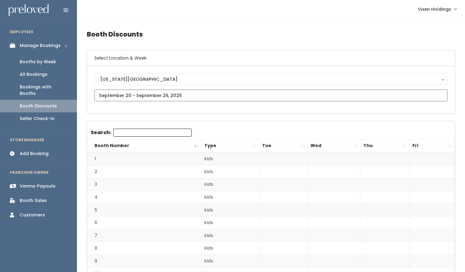
click at [139, 95] on input "text" at bounding box center [270, 96] width 353 height 12
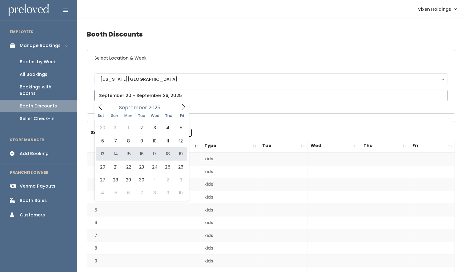
type input "[DATE] to [DATE]"
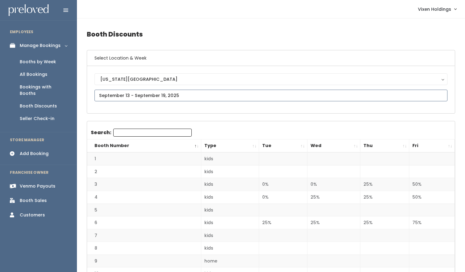
click at [135, 96] on input "text" at bounding box center [270, 96] width 353 height 12
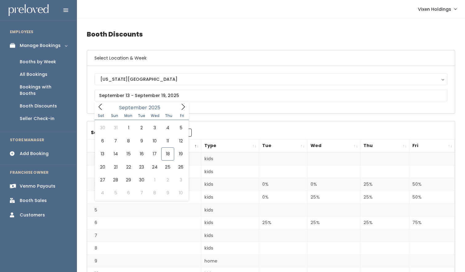
click at [42, 63] on div "Booths by Week" at bounding box center [38, 62] width 36 height 6
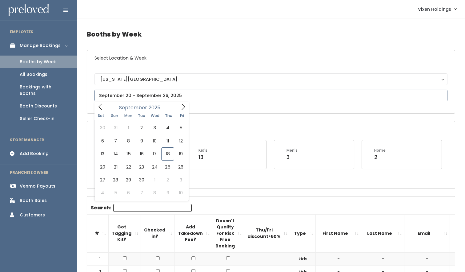
click at [151, 95] on input "text" at bounding box center [270, 96] width 353 height 12
type input "September 13 to September 19"
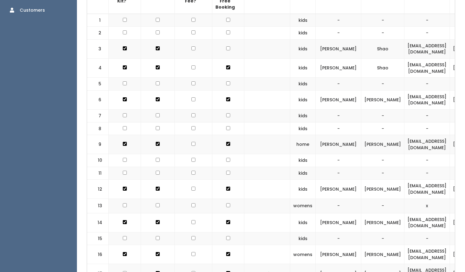
scroll to position [222, 0]
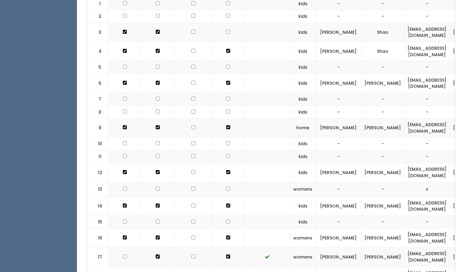
click at [226, 31] on input "checkbox" at bounding box center [228, 32] width 4 height 4
checkbox input "true"
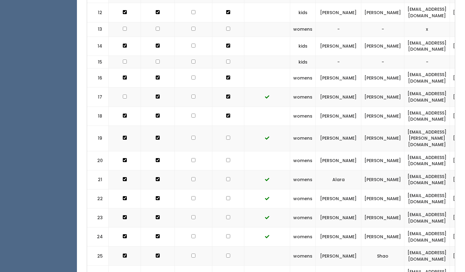
scroll to position [399, 0]
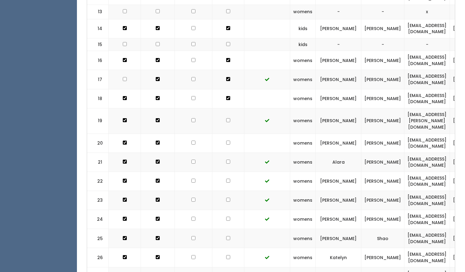
click at [226, 141] on input "checkbox" at bounding box center [228, 143] width 4 height 4
checkbox input "true"
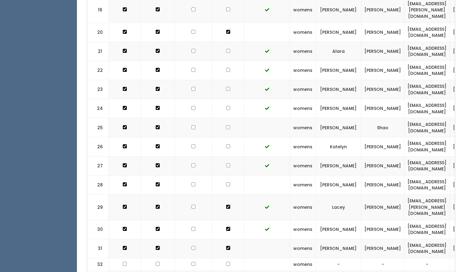
scroll to position [519, 0]
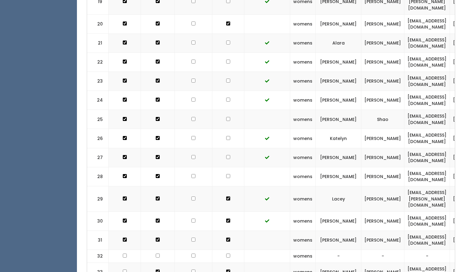
click at [226, 117] on input "checkbox" at bounding box center [228, 119] width 4 height 4
checkbox input "true"
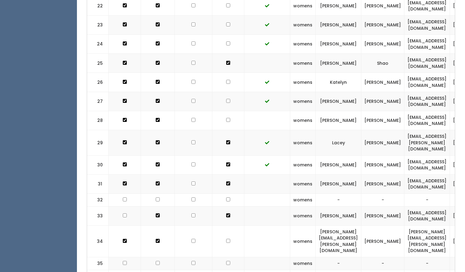
scroll to position [576, 0]
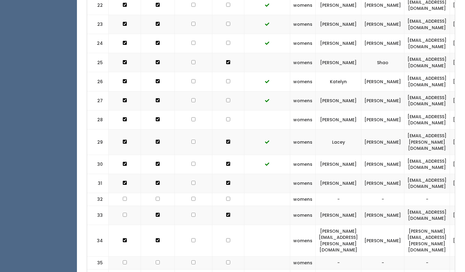
click at [226, 117] on input "checkbox" at bounding box center [228, 119] width 4 height 4
checkbox input "true"
click at [226, 239] on input "checkbox" at bounding box center [228, 241] width 4 height 4
checkbox input "true"
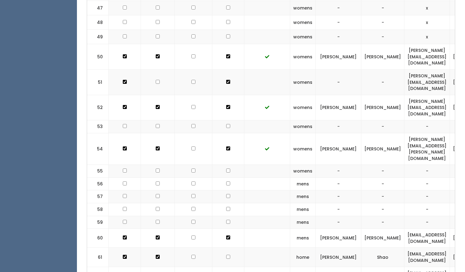
scroll to position [1071, 0]
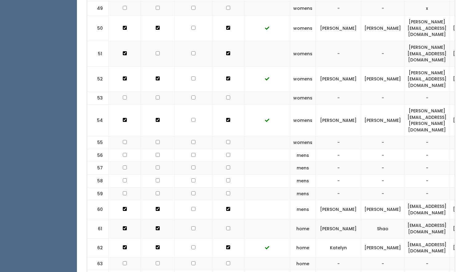
click at [226, 227] on input "checkbox" at bounding box center [228, 229] width 4 height 4
checkbox input "true"
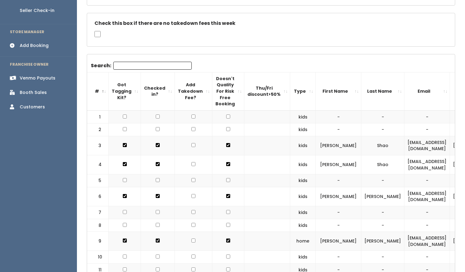
scroll to position [0, 0]
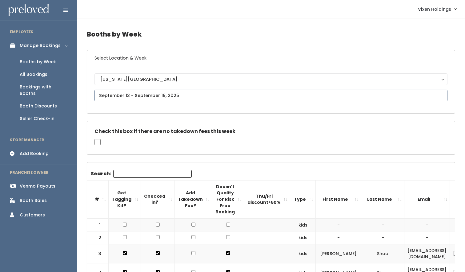
click at [161, 96] on input "text" at bounding box center [270, 96] width 353 height 12
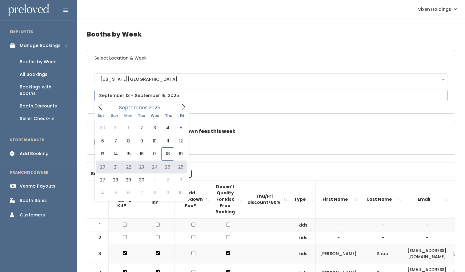
type input "September 20 to September 26"
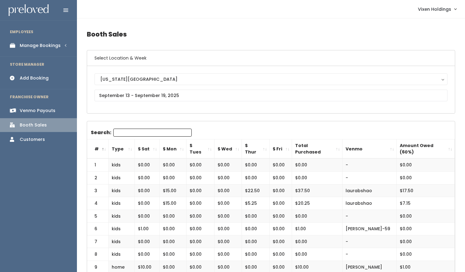
click at [52, 47] on div "Manage Bookings" at bounding box center [40, 45] width 41 height 6
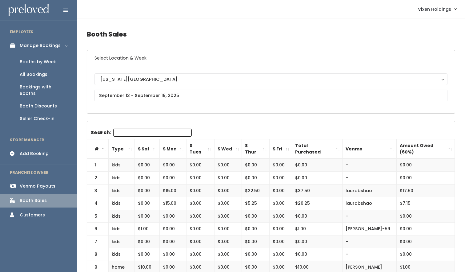
click at [36, 151] on div "Add Booking" at bounding box center [34, 154] width 29 height 6
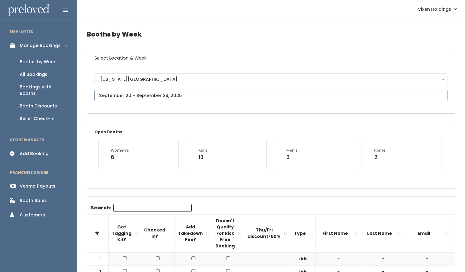
click at [156, 95] on input "text" at bounding box center [270, 96] width 353 height 12
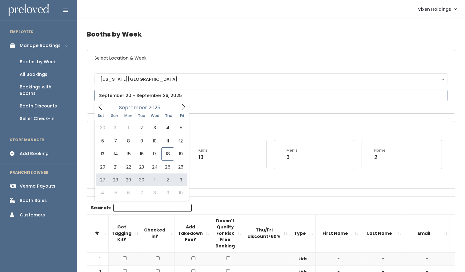
type input "September 27 to October 3"
click at [166, 95] on input "text" at bounding box center [270, 96] width 353 height 12
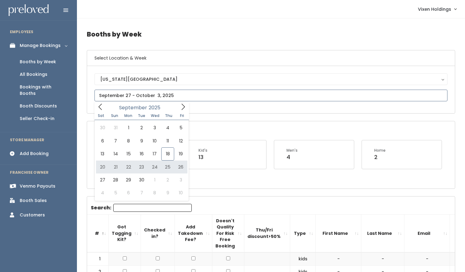
type input "[DATE] to [DATE]"
click at [137, 96] on input "text" at bounding box center [270, 96] width 353 height 12
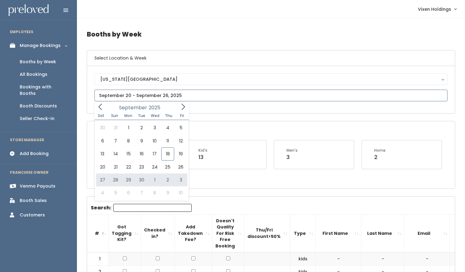
type input "September 27 to October 3"
click at [129, 96] on input "text" at bounding box center [270, 96] width 353 height 12
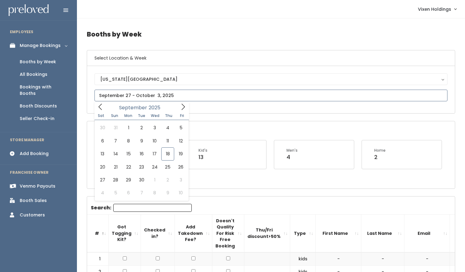
click at [133, 97] on input "text" at bounding box center [270, 96] width 353 height 12
type input "September 20 to September 26"
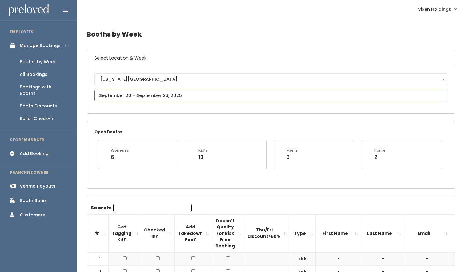
click at [126, 95] on input "text" at bounding box center [270, 96] width 353 height 12
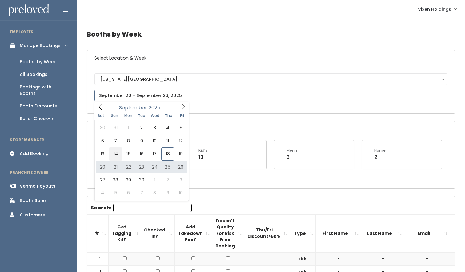
type input "[DATE] to [DATE]"
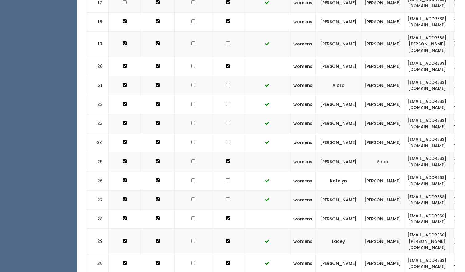
scroll to position [478, 0]
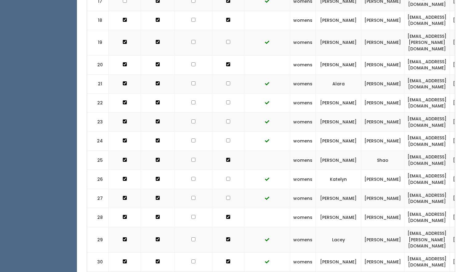
click at [226, 196] on input "checkbox" at bounding box center [228, 198] width 4 height 4
checkbox input "true"
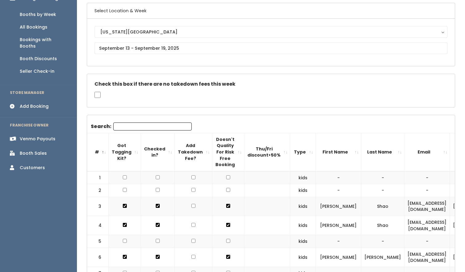
scroll to position [0, 0]
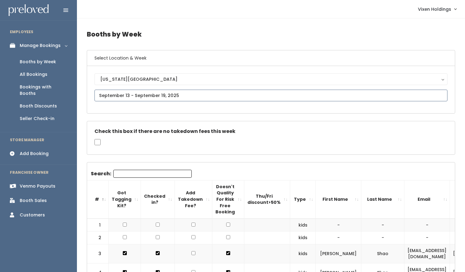
click at [121, 97] on input "text" at bounding box center [270, 96] width 353 height 12
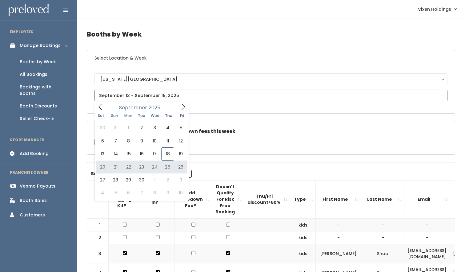
type input "[DATE] to [DATE]"
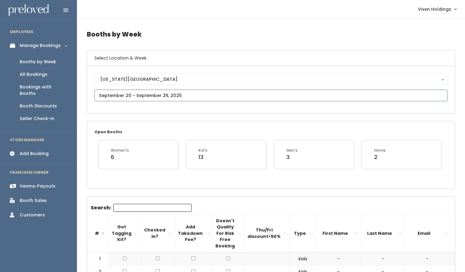
click at [138, 97] on input "text" at bounding box center [270, 96] width 353 height 12
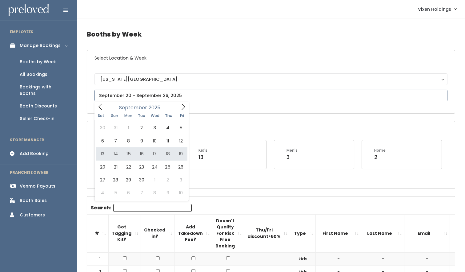
type input "September 13 to September 19"
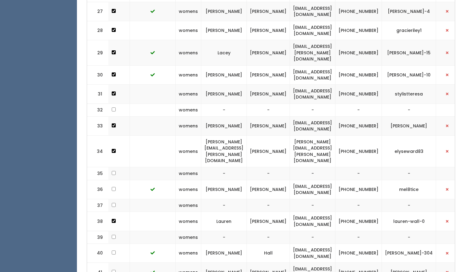
scroll to position [661, 0]
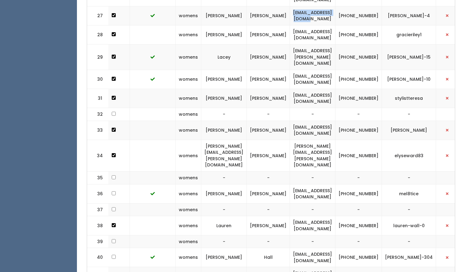
drag, startPoint x: 351, startPoint y: 7, endPoint x: 289, endPoint y: 10, distance: 61.6
click at [290, 10] on td "[EMAIL_ADDRESS][DOMAIN_NAME]" at bounding box center [313, 15] width 46 height 19
copy td "[EMAIL_ADDRESS][DOMAIN_NAME]"
drag, startPoint x: 383, startPoint y: 10, endPoint x: 363, endPoint y: 6, distance: 20.4
click at [363, 6] on td "(918) 260-5763" at bounding box center [358, 15] width 46 height 19
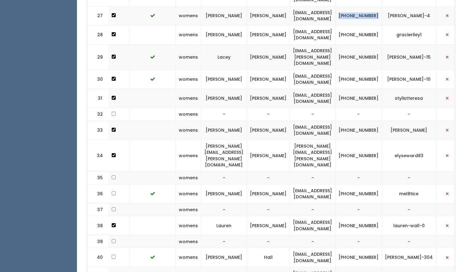
copy td "(918) 260-5763"
drag, startPoint x: 424, startPoint y: 11, endPoint x: 395, endPoint y: 6, distance: 30.3
click at [395, 6] on td "pamela-mcminn-4" at bounding box center [409, 15] width 54 height 19
copy td "pamela-mcminn-4"
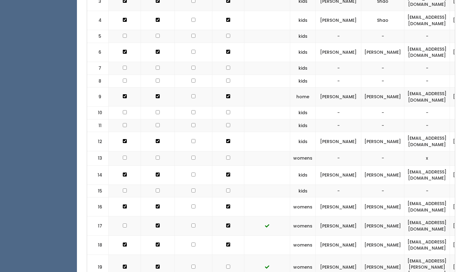
scroll to position [0, 0]
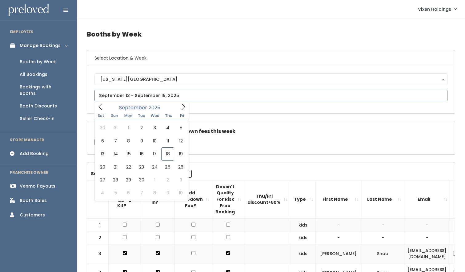
click at [134, 99] on input "text" at bounding box center [270, 96] width 353 height 12
type input "September 20 to September 26"
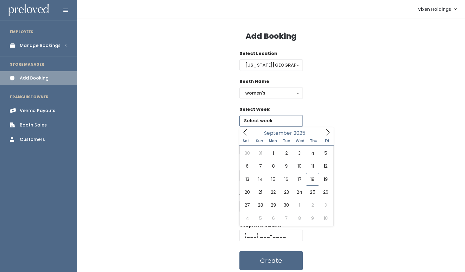
click at [258, 121] on input "text" at bounding box center [270, 121] width 63 height 12
type input "[DATE] to [DATE]"
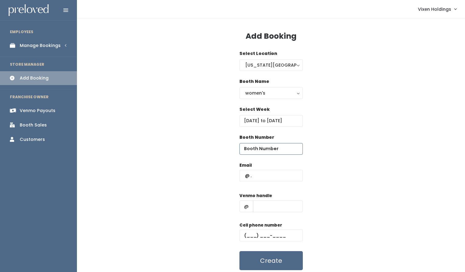
click at [254, 148] on input "number" at bounding box center [270, 149] width 63 height 12
type input "27"
click at [241, 176] on input "text" at bounding box center [270, 176] width 63 height 12
click at [244, 175] on input "text" at bounding box center [270, 176] width 63 height 12
paste input "[EMAIL_ADDRESS][DOMAIN_NAME]"
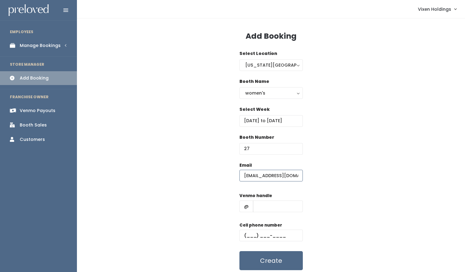
scroll to position [0, 6]
type input "[EMAIL_ADDRESS][DOMAIN_NAME]"
click at [244, 235] on input "text" at bounding box center [270, 236] width 63 height 12
paste input "[PHONE_NUMBER]"
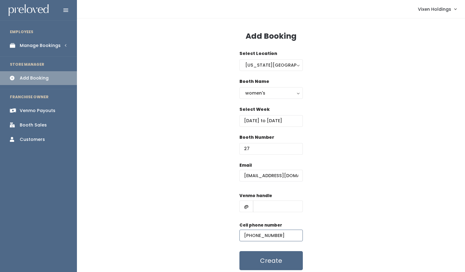
type input "[PHONE_NUMBER]"
click at [260, 207] on input "text" at bounding box center [278, 207] width 50 height 12
paste input "[PERSON_NAME]-4"
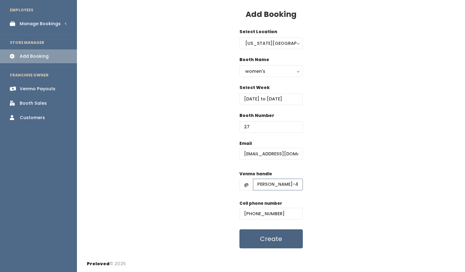
type input "[PERSON_NAME]-4"
click at [259, 241] on button "Create" at bounding box center [270, 239] width 63 height 19
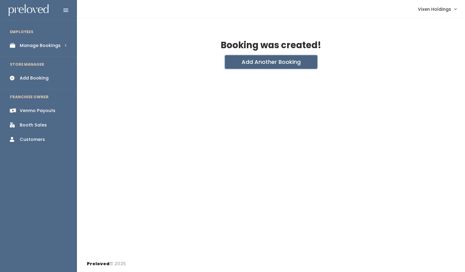
click at [272, 64] on button "Add Another Booking" at bounding box center [271, 62] width 92 height 14
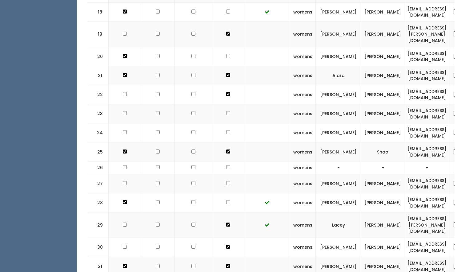
scroll to position [543, 0]
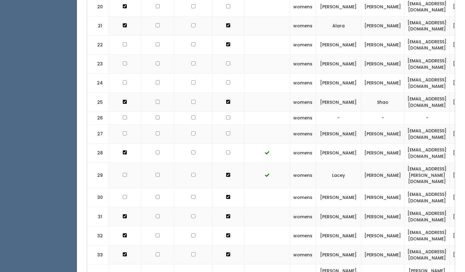
click at [226, 132] on input "checkbox" at bounding box center [228, 134] width 4 height 4
checkbox input "true"
click at [125, 132] on input "checkbox" at bounding box center [125, 134] width 4 height 4
checkbox input "true"
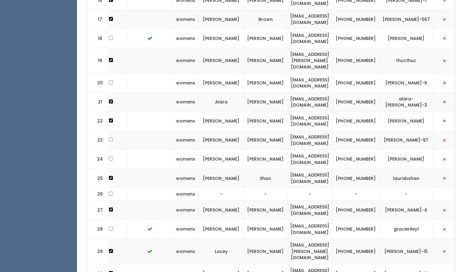
scroll to position [0, 124]
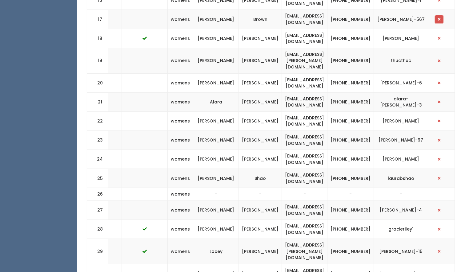
click at [440, 19] on span "button" at bounding box center [439, 20] width 2 height 4
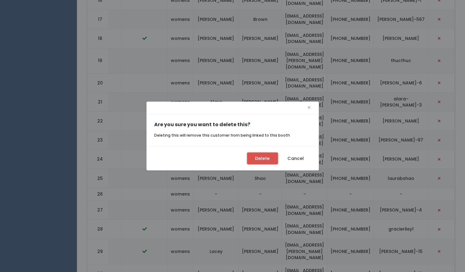
click at [260, 157] on button "Delete" at bounding box center [262, 159] width 31 height 12
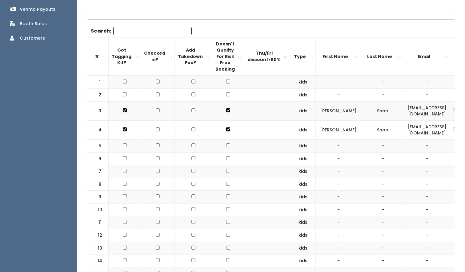
scroll to position [50, 0]
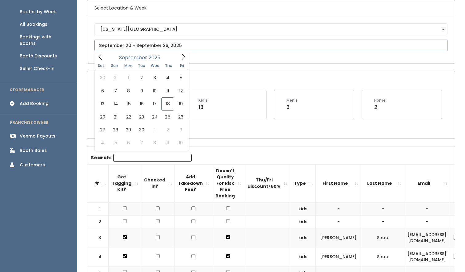
click at [153, 46] on input "text" at bounding box center [270, 46] width 353 height 12
type input "[DATE] to [DATE]"
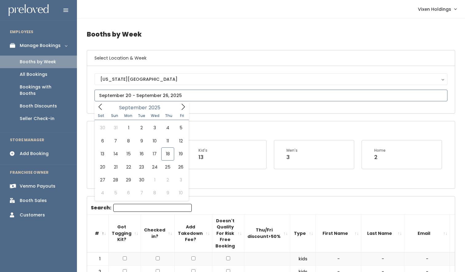
click at [134, 95] on input "text" at bounding box center [270, 96] width 353 height 12
type input "September 13 to September 19"
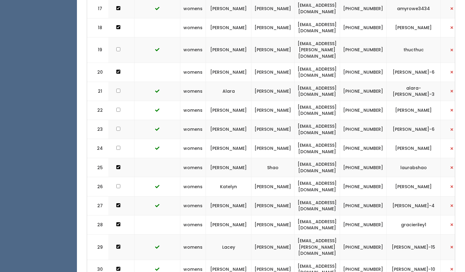
scroll to position [0, 114]
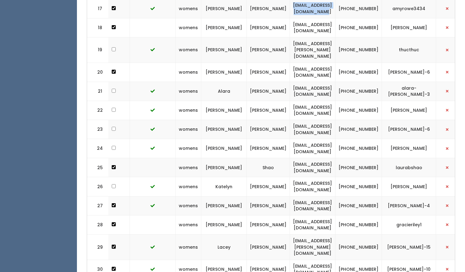
drag, startPoint x: 357, startPoint y: 8, endPoint x: 283, endPoint y: 6, distance: 74.5
click at [290, 6] on td "shopabsolutelyamy@gmail.com" at bounding box center [313, 8] width 46 height 19
copy td "[EMAIL_ADDRESS][DOMAIN_NAME]"
drag, startPoint x: 383, startPoint y: 10, endPoint x: 363, endPoint y: 5, distance: 21.3
click at [363, 5] on td "[PHONE_NUMBER]" at bounding box center [358, 8] width 46 height 19
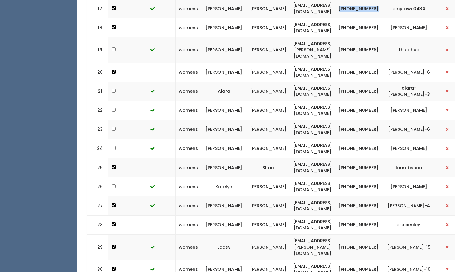
copy td "[PHONE_NUMBER]"
drag, startPoint x: 427, startPoint y: 6, endPoint x: 395, endPoint y: 6, distance: 31.7
click at [395, 6] on td "amyrowe3434" at bounding box center [409, 8] width 54 height 19
copy td "amyrowe3434"
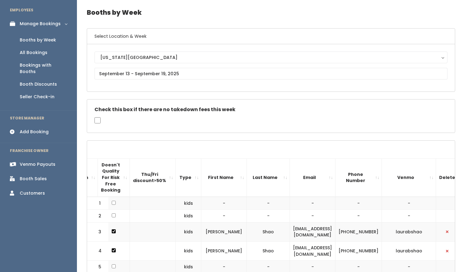
scroll to position [0, 0]
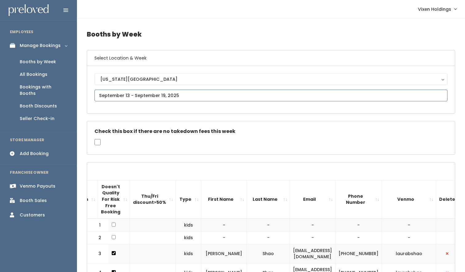
click at [128, 94] on input "text" at bounding box center [270, 96] width 353 height 12
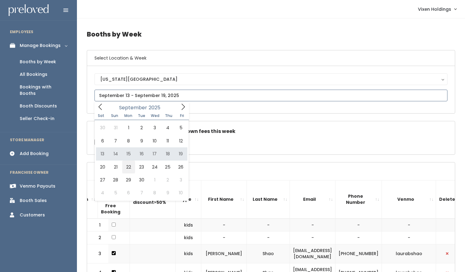
type input "September 20 to September 26"
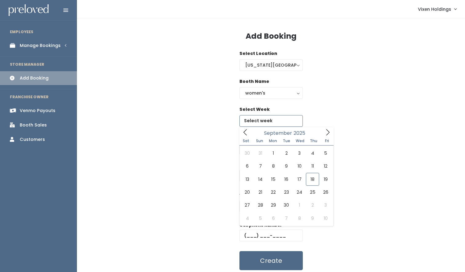
click at [262, 122] on input "text" at bounding box center [270, 121] width 63 height 12
type input "[DATE] to [DATE]"
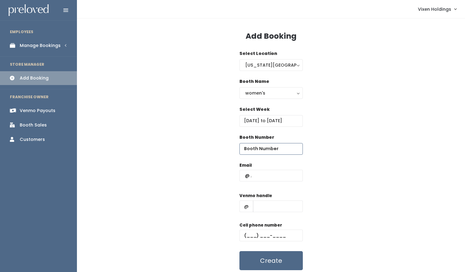
click at [260, 149] on input "number" at bounding box center [270, 149] width 63 height 12
type input "17"
click at [244, 177] on input "text" at bounding box center [270, 176] width 63 height 12
click at [241, 175] on input "text" at bounding box center [270, 176] width 63 height 12
paste input "[EMAIL_ADDRESS][DOMAIN_NAME]"
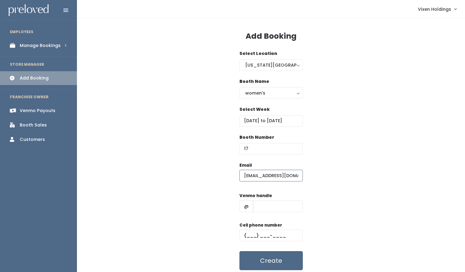
scroll to position [0, 18]
type input "[EMAIL_ADDRESS][DOMAIN_NAME]"
click at [244, 236] on input "text" at bounding box center [270, 236] width 63 height 12
paste input "[PHONE_NUMBER]"
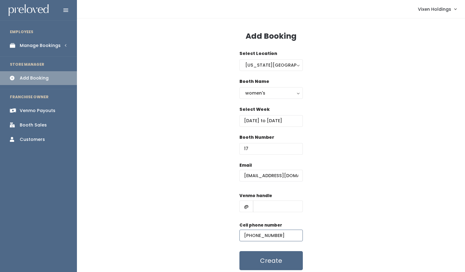
type input "[PHONE_NUMBER]"
click at [257, 205] on input "text" at bounding box center [278, 207] width 50 height 12
paste input "amyrowe3434"
type input "amyrowe3434"
click at [269, 265] on button "Create" at bounding box center [270, 261] width 63 height 19
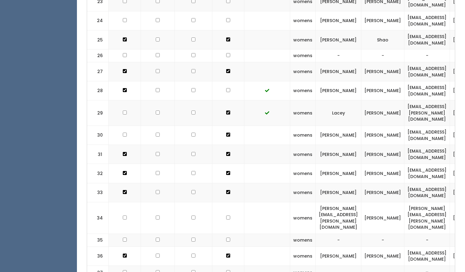
scroll to position [610, 0]
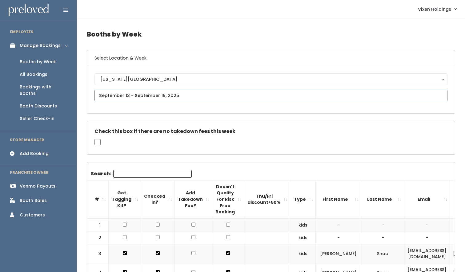
click at [156, 93] on input "text" at bounding box center [270, 96] width 353 height 12
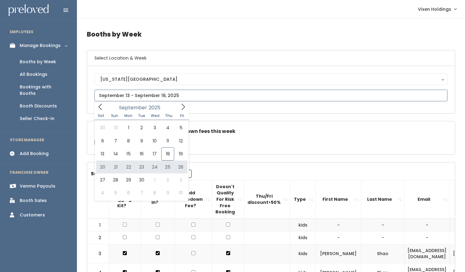
type input "[DATE] to [DATE]"
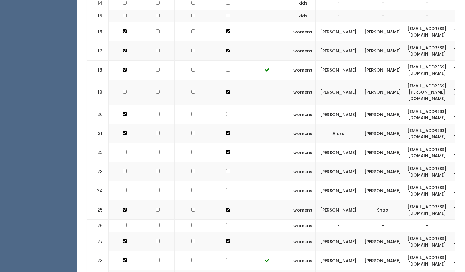
scroll to position [435, 0]
